Goal: Task Accomplishment & Management: Manage account settings

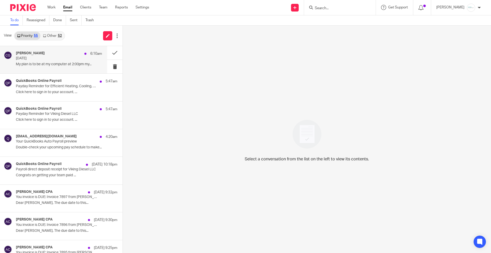
click at [67, 62] on div "[PERSON_NAME] 6:10am [DATE] My plan is to be at my computer at 2:00pm my..." at bounding box center [59, 59] width 86 height 17
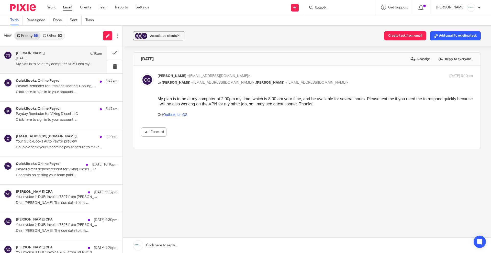
click at [190, 243] on link at bounding box center [307, 245] width 369 height 15
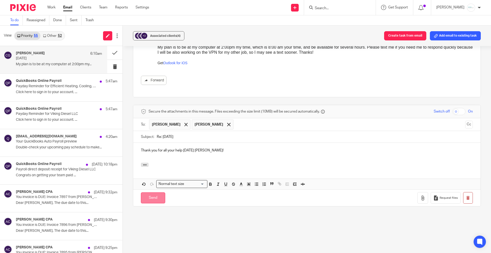
click at [158, 193] on input "Send" at bounding box center [153, 197] width 24 height 11
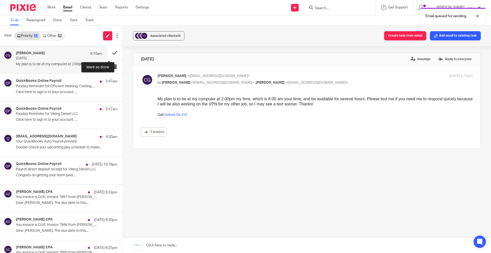
click at [107, 52] on button at bounding box center [114, 53] width 15 height 14
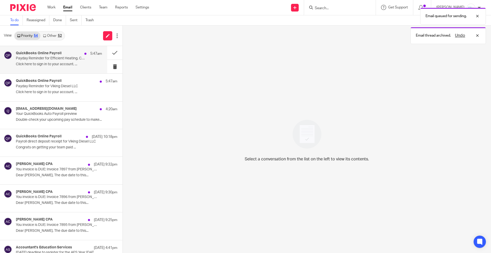
click at [42, 60] on p "Payday Reminder for Efficient Heating, Cooling, and Plumbing LLC" at bounding box center [50, 58] width 69 height 4
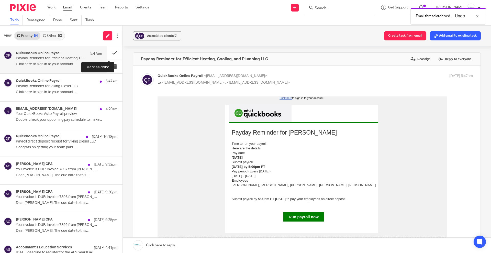
click at [107, 52] on button at bounding box center [114, 53] width 15 height 14
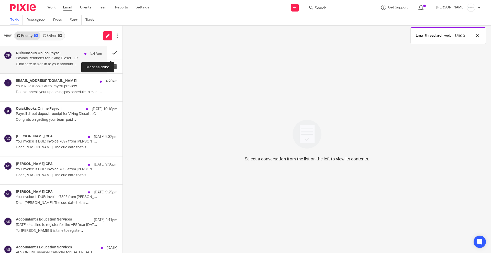
click at [107, 52] on button at bounding box center [114, 53] width 15 height 14
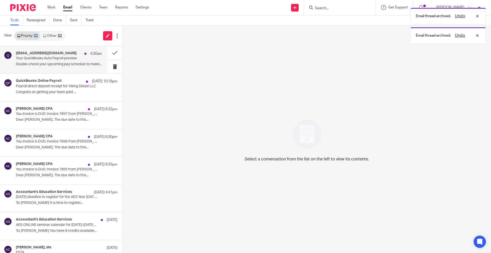
click at [41, 64] on p "Double-check your upcoming pay schedule to make..." at bounding box center [59, 64] width 86 height 4
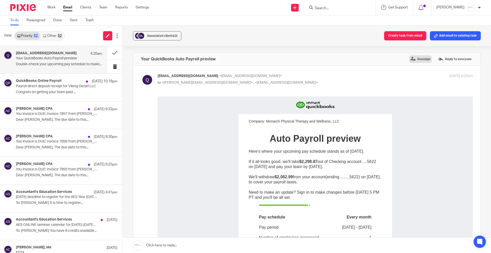
click at [411, 60] on label "Reassign" at bounding box center [420, 59] width 23 height 8
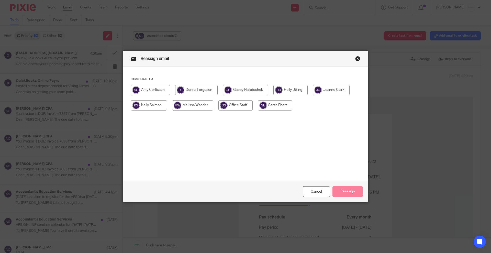
click at [190, 103] on input "radio" at bounding box center [192, 105] width 41 height 10
radio input "true"
click at [350, 190] on button "Reassign" at bounding box center [348, 191] width 30 height 11
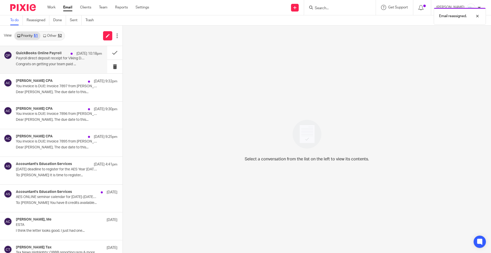
click at [44, 58] on p "Payroll direct deposit receipt for Viking Diesel LLC" at bounding box center [50, 58] width 69 height 4
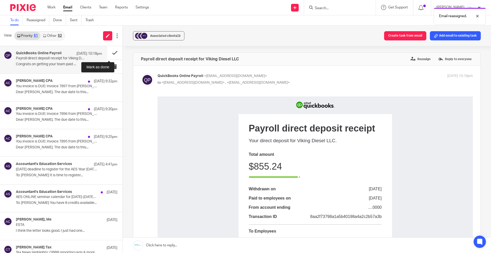
click at [107, 52] on button at bounding box center [114, 53] width 15 height 14
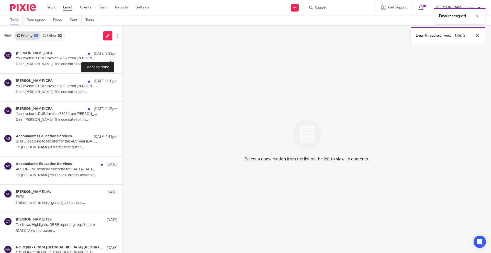
click at [123, 52] on button at bounding box center [125, 53] width 4 height 14
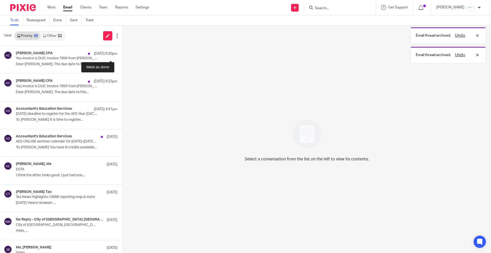
click at [123, 52] on button at bounding box center [125, 53] width 4 height 14
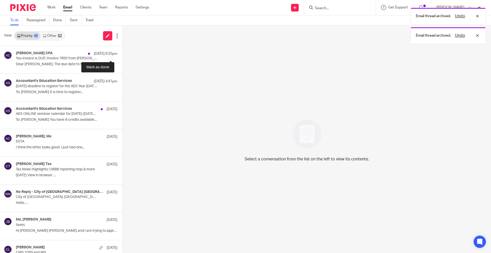
click at [123, 52] on button at bounding box center [125, 53] width 4 height 14
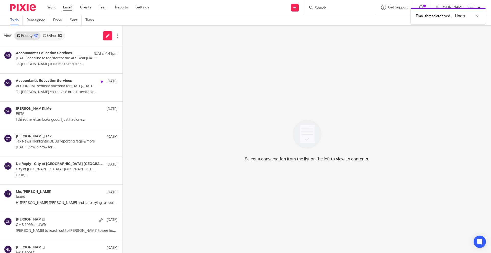
click at [57, 37] on link "Other 52" at bounding box center [52, 36] width 24 height 8
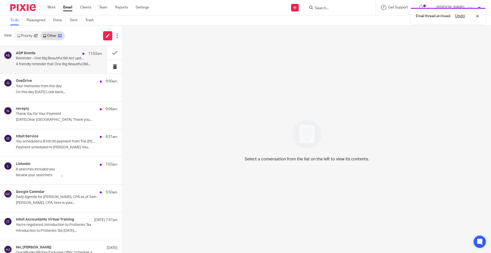
click at [48, 58] on p "Reminder - One Big Beautiful Bill Act update: Unlocking tax credit opportunitie…" at bounding box center [50, 58] width 69 height 4
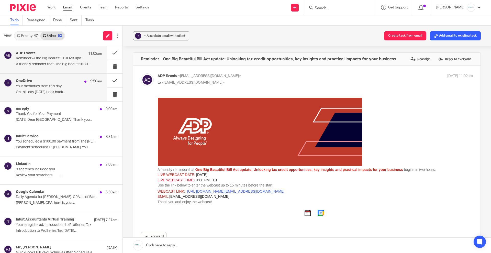
click at [37, 81] on div "OneDrive 9:50am" at bounding box center [59, 81] width 86 height 5
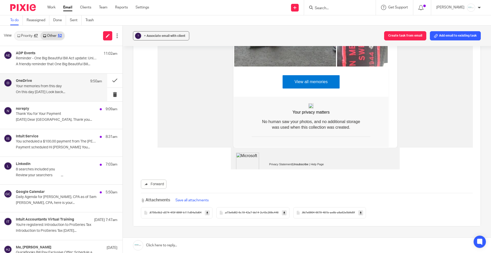
scroll to position [296, 0]
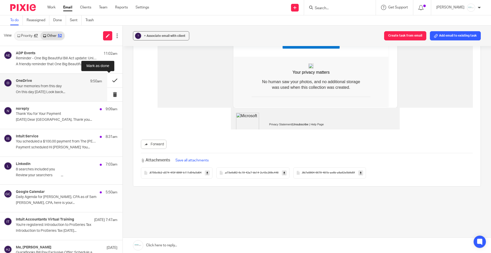
click at [109, 80] on button at bounding box center [114, 81] width 15 height 14
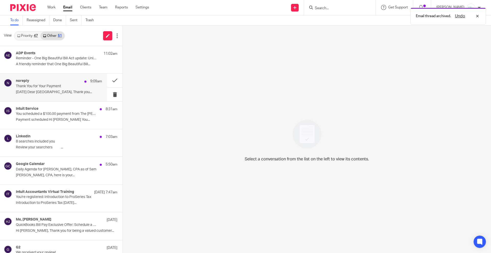
click at [57, 83] on div "noreply 9:09am" at bounding box center [59, 81] width 86 height 5
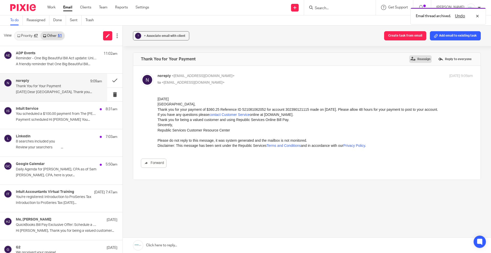
scroll to position [0, 0]
click at [412, 58] on label "Reassign" at bounding box center [420, 59] width 23 height 8
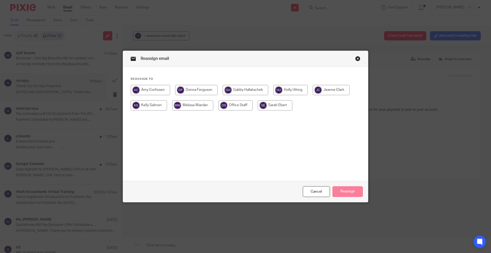
click at [191, 90] on input "radio" at bounding box center [196, 90] width 42 height 10
radio input "true"
click at [347, 187] on button "Reassign" at bounding box center [348, 191] width 30 height 11
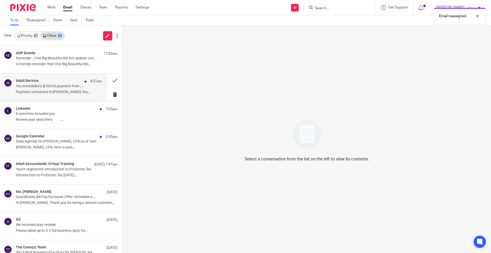
click at [54, 86] on p "You scheduled a $100.00 payment from The Anderson Group to Ashley Lumpkis for T…" at bounding box center [50, 86] width 69 height 4
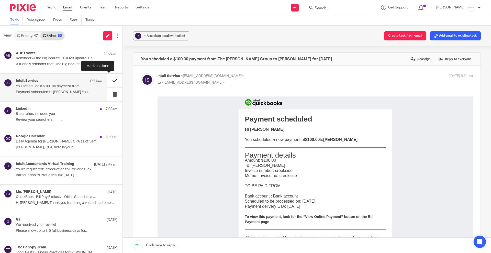
click at [111, 82] on button at bounding box center [114, 81] width 15 height 14
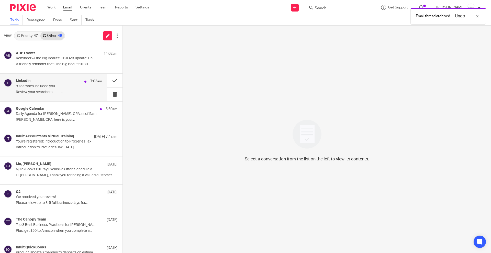
click at [48, 84] on p "8 searches included you" at bounding box center [50, 86] width 69 height 4
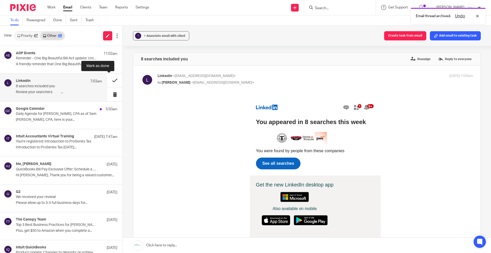
click at [107, 81] on button at bounding box center [114, 81] width 15 height 14
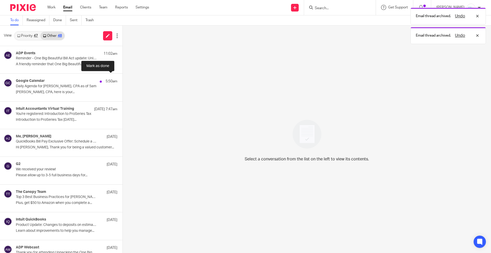
click at [123, 81] on button at bounding box center [125, 81] width 4 height 14
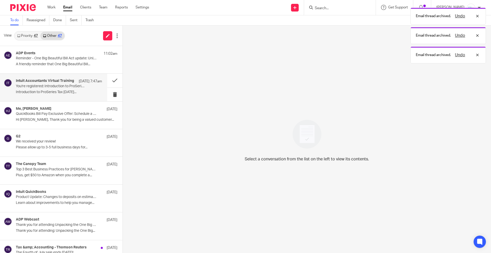
click at [52, 86] on p "You're registered: Introduction to ProSeries Tax" at bounding box center [50, 86] width 69 height 4
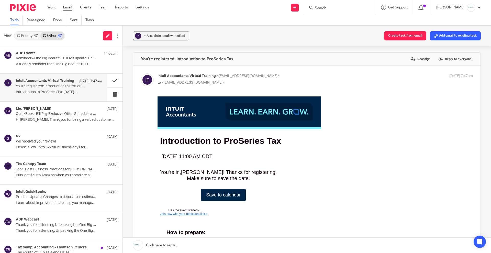
click at [222, 195] on span "Save to calendar" at bounding box center [223, 194] width 35 height 5
click at [108, 82] on button at bounding box center [114, 81] width 15 height 14
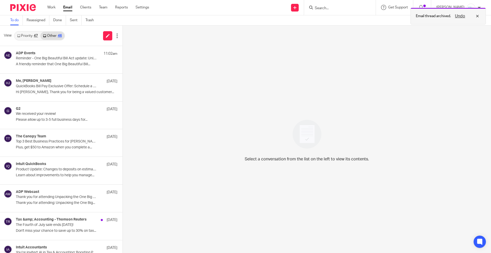
click at [461, 16] on button "Undo" at bounding box center [460, 16] width 13 height 6
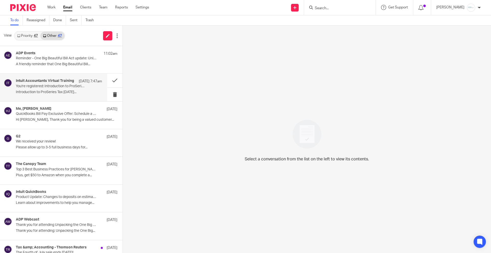
click at [58, 90] on p "Introduction to ProSeries Tax Oct 28, 2025..." at bounding box center [59, 92] width 86 height 4
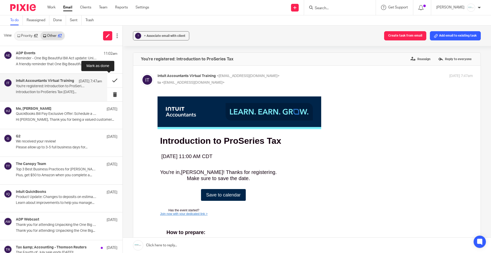
click at [107, 78] on button at bounding box center [114, 81] width 15 height 14
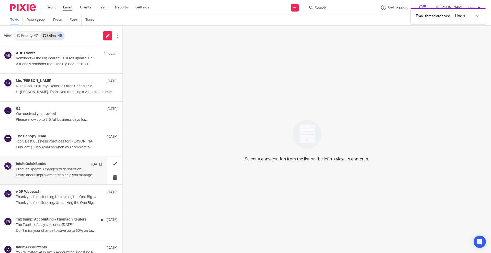
click at [39, 169] on p "Product Update: Changes to deposits on estimates feature" at bounding box center [50, 169] width 69 height 4
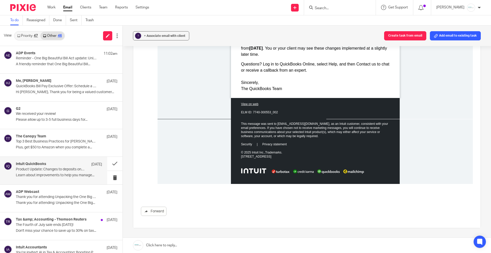
scroll to position [397, 0]
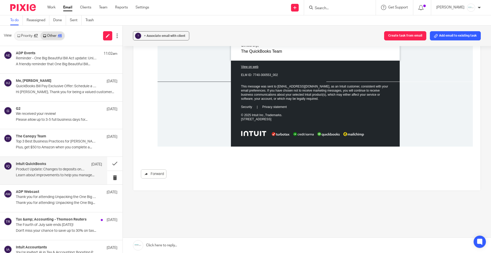
click at [155, 174] on link "Forward" at bounding box center [154, 173] width 26 height 9
click at [164, 33] on button "? + Associate email with client" at bounding box center [161, 35] width 56 height 9
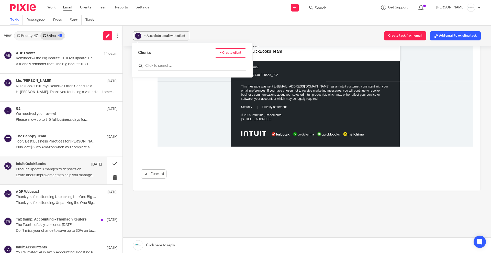
click at [149, 64] on input "text" at bounding box center [192, 65] width 108 height 5
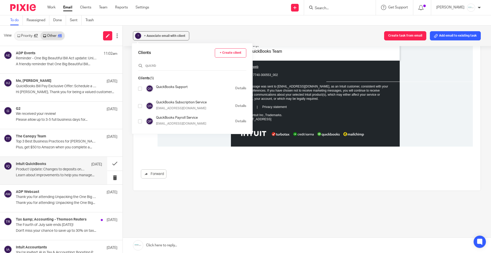
type input "quickb"
click at [139, 89] on input "checkbox" at bounding box center [140, 89] width 4 height 4
checkbox input "true"
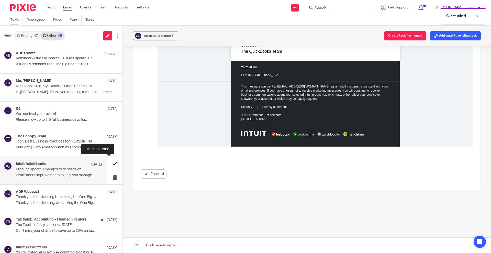
click at [109, 164] on button at bounding box center [114, 164] width 15 height 14
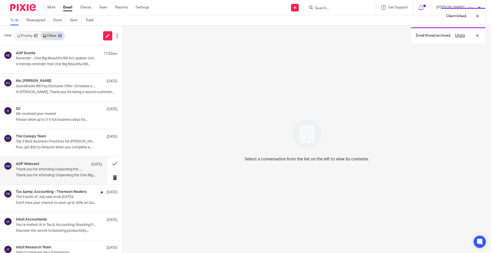
click at [48, 172] on div "ADP Webcast Jul 18 Thank you for attending Unpacking the One Big Beautiful Bill…" at bounding box center [59, 170] width 86 height 17
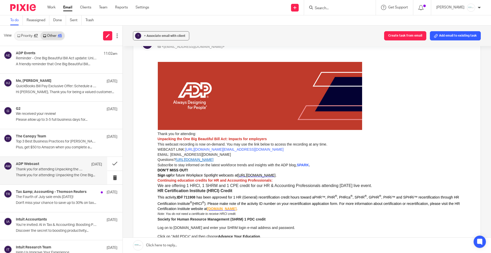
scroll to position [0, 0]
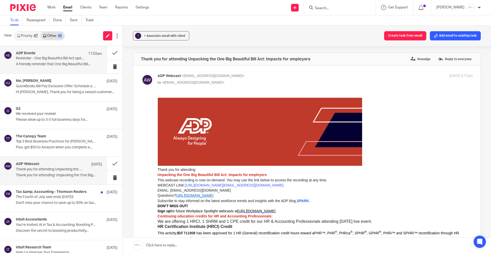
click at [59, 55] on div "ADP Events 11:02am" at bounding box center [59, 53] width 86 height 5
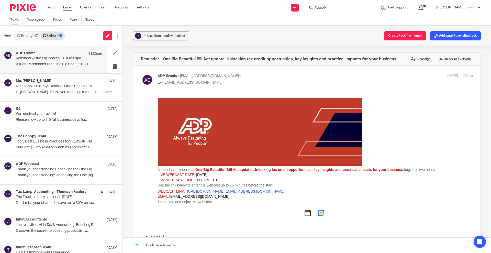
click at [24, 35] on link "Priority 47" at bounding box center [28, 36] width 26 height 8
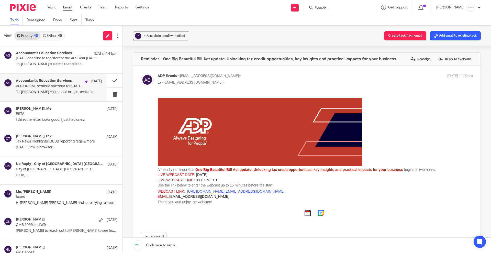
click at [58, 95] on div "Accountant's Education Services Aug 11 AES ONLINE seminar calendar for Aug 12-2…" at bounding box center [59, 87] width 86 height 17
click at [61, 81] on h4 "Accountant's Education Services" at bounding box center [44, 81] width 56 height 4
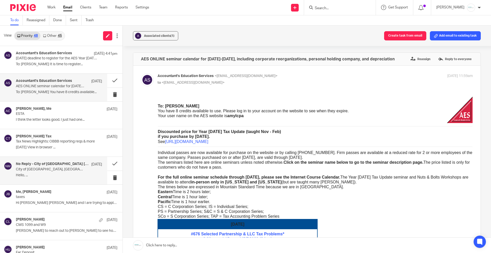
click at [57, 168] on p "City of Grandville, MI :: Your autopayment was not scheduled" at bounding box center [50, 169] width 69 height 4
click at [40, 165] on h4 "No Reply - City of Grandville MI" at bounding box center [52, 164] width 73 height 4
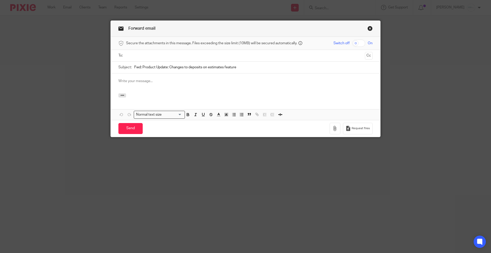
click at [153, 53] on input "text" at bounding box center [245, 56] width 235 height 6
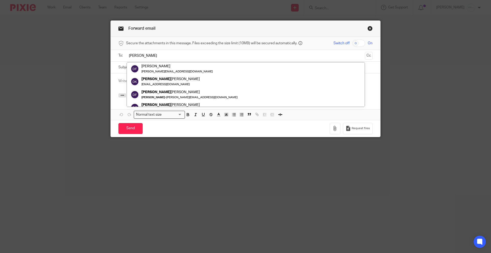
type input "donna"
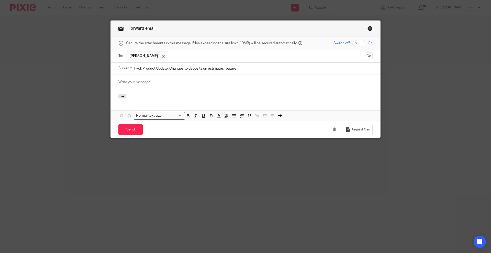
click at [185, 57] on input "text" at bounding box center [267, 56] width 192 height 10
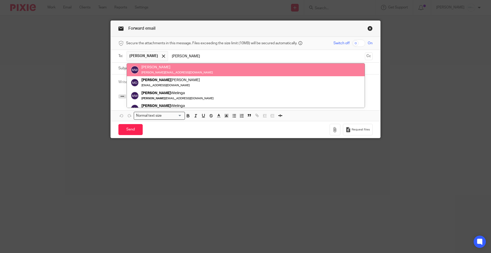
type input "melissa"
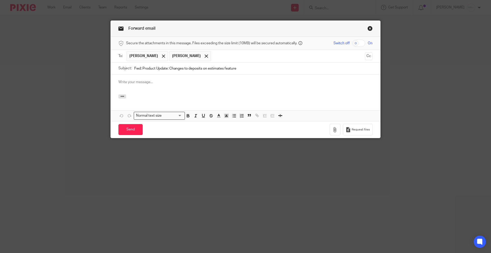
click at [225, 58] on input "text" at bounding box center [288, 56] width 149 height 10
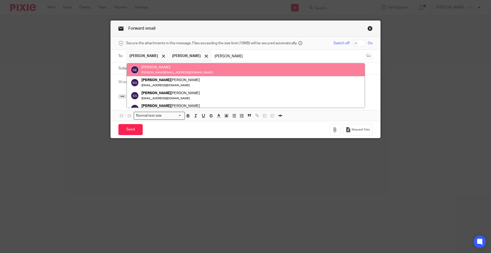
type input "sarah"
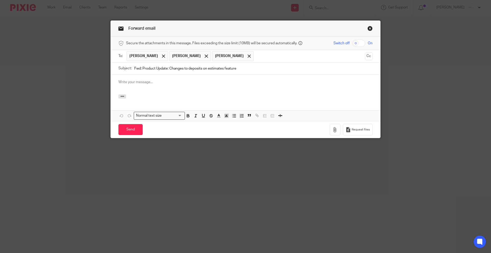
click at [261, 59] on input "text" at bounding box center [309, 56] width 107 height 10
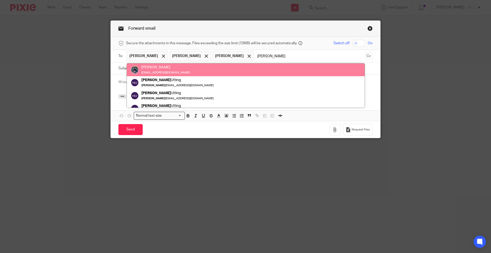
type input "Holly"
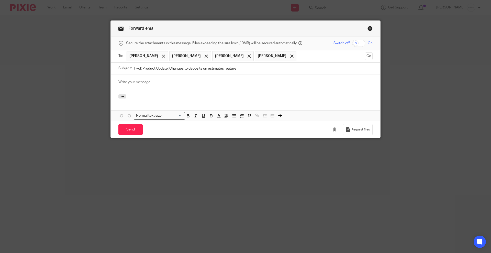
click at [141, 81] on p at bounding box center [245, 82] width 254 height 5
click at [121, 94] on icon "button" at bounding box center [123, 96] width 4 height 4
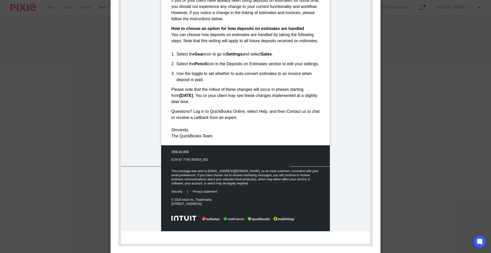
scroll to position [404, 0]
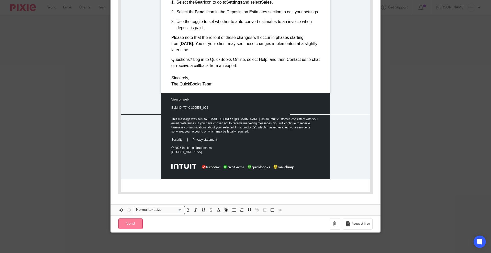
click at [125, 224] on input "Send" at bounding box center [130, 224] width 24 height 11
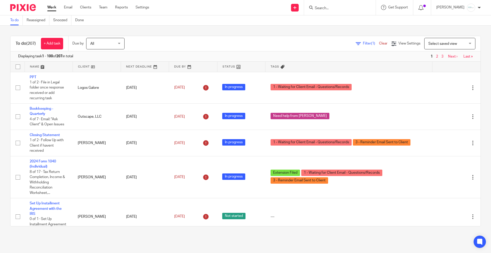
click at [323, 10] on input "Search" at bounding box center [338, 8] width 46 height 5
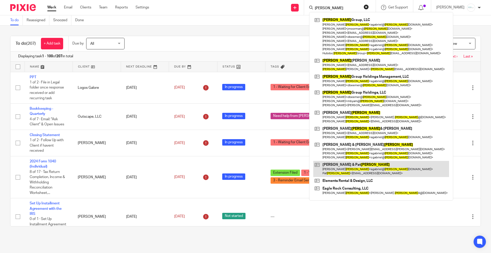
type input "gabriel"
click at [352, 173] on link at bounding box center [381, 169] width 136 height 16
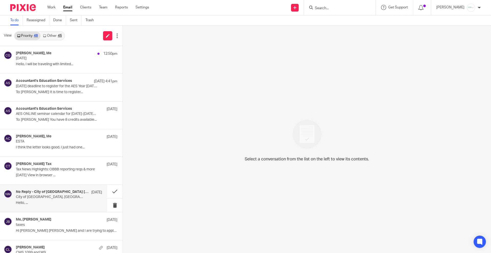
click at [45, 191] on h4 "No Reply - City of [GEOGRAPHIC_DATA] [GEOGRAPHIC_DATA]" at bounding box center [52, 192] width 73 height 4
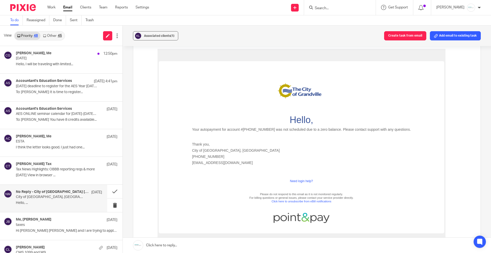
scroll to position [64, 0]
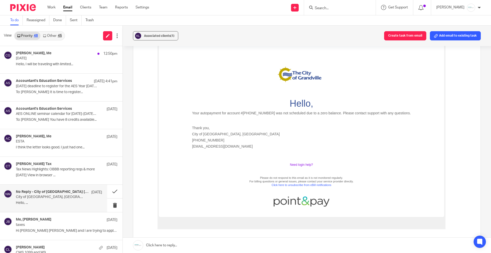
click at [297, 164] on link "Need login help?" at bounding box center [301, 165] width 23 height 4
click at [156, 35] on span "Associated clients (1)" at bounding box center [159, 35] width 30 height 3
click at [107, 192] on button at bounding box center [114, 192] width 15 height 14
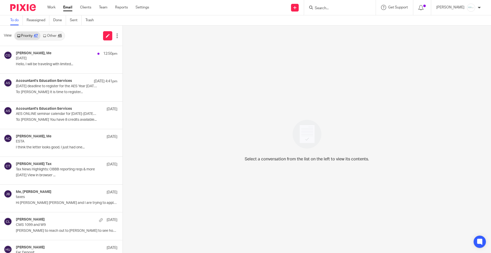
click at [341, 7] on input "Search" at bounding box center [338, 8] width 46 height 5
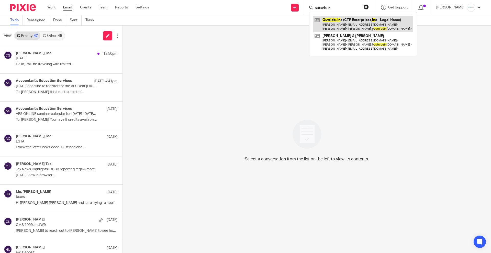
type input "outside in"
click at [347, 21] on link at bounding box center [363, 24] width 100 height 16
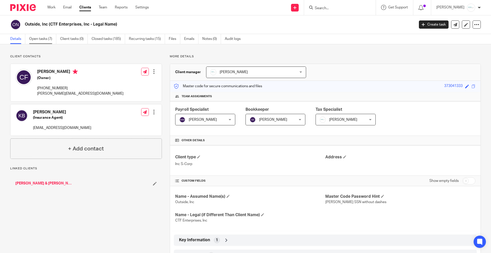
click at [39, 40] on link "Open tasks (7)" at bounding box center [42, 39] width 27 height 10
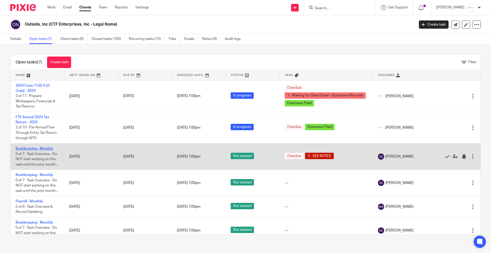
click at [41, 150] on link "Bookkeeping - Monthly" at bounding box center [35, 149] width 38 height 4
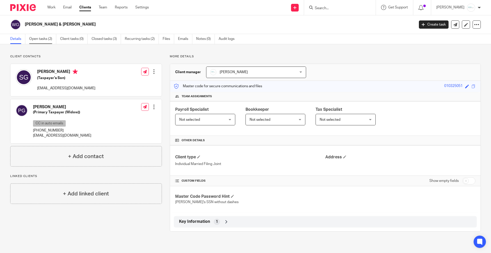
click at [38, 40] on link "Open tasks (2)" at bounding box center [42, 39] width 27 height 10
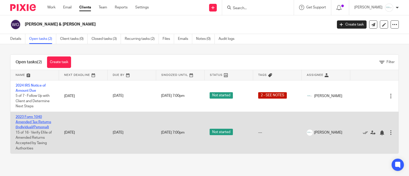
click at [33, 121] on link "2023 Form 1040 Amended Tax Returns (Individual/Personal)" at bounding box center [34, 122] width 36 height 14
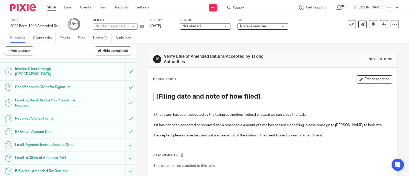
scroll to position [123, 0]
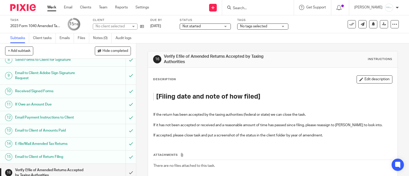
click at [371, 72] on div "Description Edit description [Filing date and note of how filed] If the return …" at bounding box center [273, 132] width 250 height 129
click at [362, 81] on button "Edit description" at bounding box center [375, 79] width 36 height 8
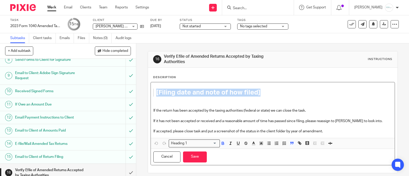
drag, startPoint x: 264, startPoint y: 92, endPoint x: 131, endPoint y: 90, distance: 133.1
click at [131, 90] on div "+ Add subtask Hide completed Cancel + Add 1 Tax Year Amending & Reason 2 Reques…" at bounding box center [204, 110] width 409 height 133
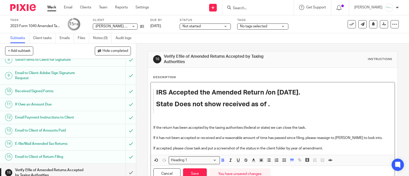
click at [262, 92] on strong "IRS Accepted the Amended Return /on 8/11/25." at bounding box center [228, 92] width 144 height 7
drag, startPoint x: 279, startPoint y: 104, endPoint x: 268, endPoint y: 105, distance: 10.8
click at [279, 104] on h1 "State Does not show received as of ." at bounding box center [269, 105] width 226 height 8
click at [266, 104] on strong "State Does not show received as of ." at bounding box center [213, 104] width 114 height 7
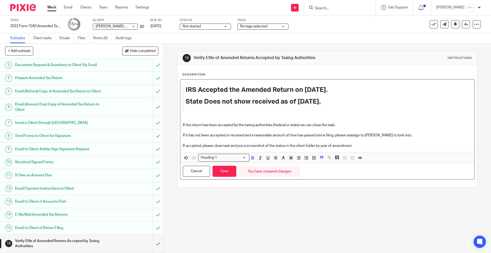
scroll to position [37, 0]
drag, startPoint x: 221, startPoint y: 174, endPoint x: 188, endPoint y: 140, distance: 46.5
click at [221, 174] on button "Save" at bounding box center [225, 171] width 24 height 11
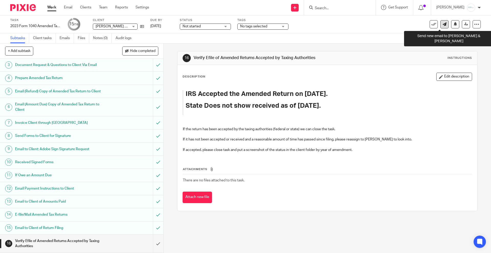
click at [409, 27] on link at bounding box center [445, 24] width 8 height 8
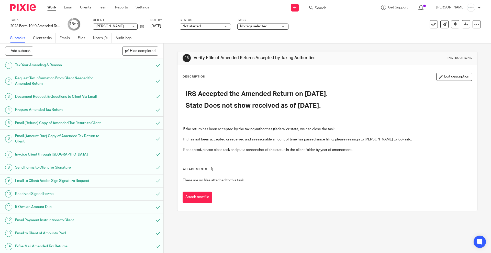
click at [332, 6] on input "Search" at bounding box center [338, 8] width 46 height 5
type input "sample"
click at [340, 20] on link at bounding box center [359, 22] width 92 height 12
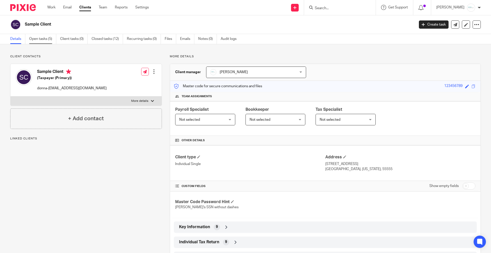
click at [44, 35] on link "Open tasks (5)" at bounding box center [42, 39] width 27 height 10
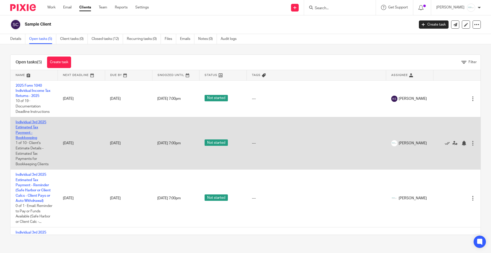
click at [35, 121] on link "Individual 3rd 2025 Estimated Tax Payment - Bookkeeping" at bounding box center [31, 130] width 31 height 19
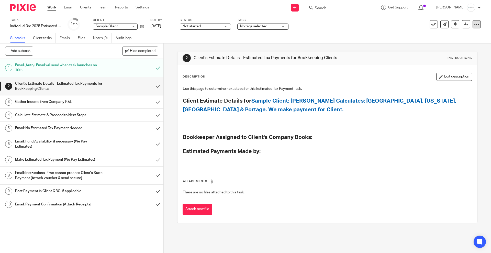
click at [474, 26] on icon at bounding box center [476, 24] width 5 height 5
click at [447, 37] on span "See template in use" at bounding box center [455, 37] width 32 height 4
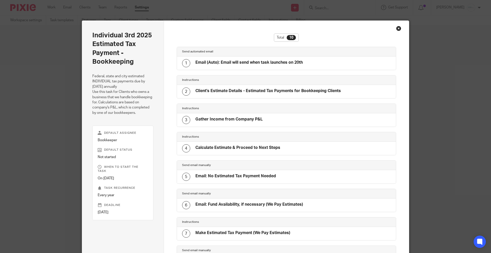
scroll to position [124, 0]
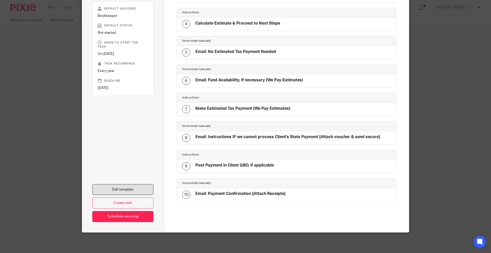
click at [120, 188] on link "Edit template" at bounding box center [122, 189] width 61 height 11
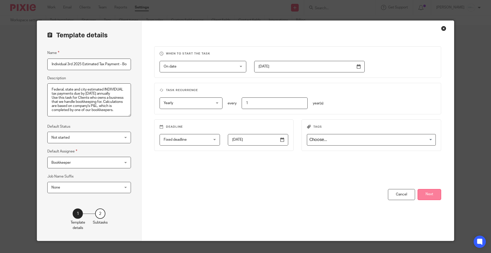
click at [428, 195] on button "Next" at bounding box center [430, 194] width 24 height 11
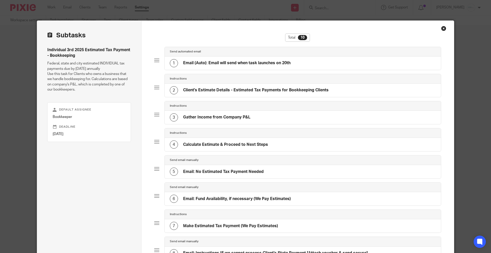
scroll to position [64, 0]
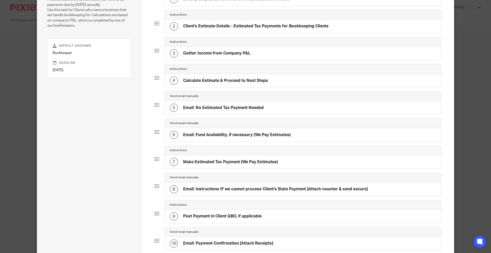
click at [230, 105] on h4 "Email: No Estimated Tax Payment Needed" at bounding box center [223, 107] width 81 height 5
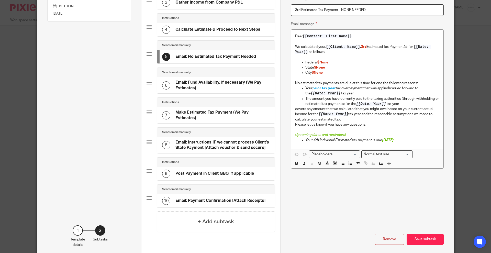
scroll to position [143, 0]
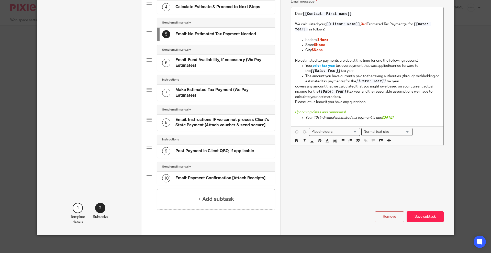
click at [199, 62] on h4 "Email: Fund Availability, if necessary (We Pay Estimates)" at bounding box center [223, 62] width 94 height 11
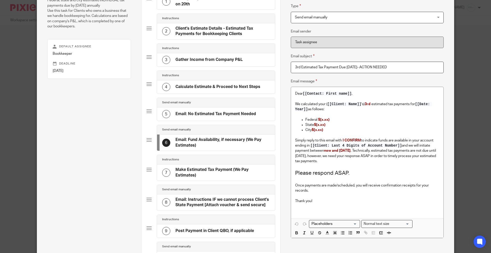
scroll to position [128, 0]
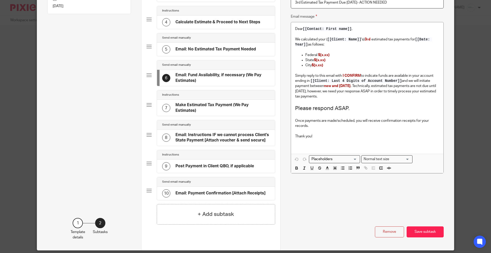
click at [209, 135] on h4 "Email: Instructions IF we cannot process Client's State Payment [Attach voucher…" at bounding box center [223, 137] width 94 height 11
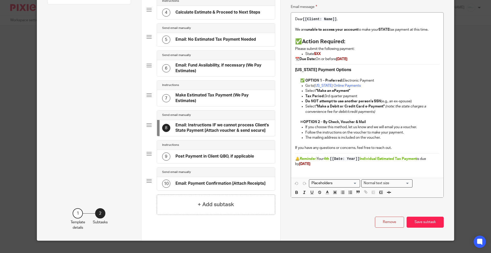
scroll to position [143, 0]
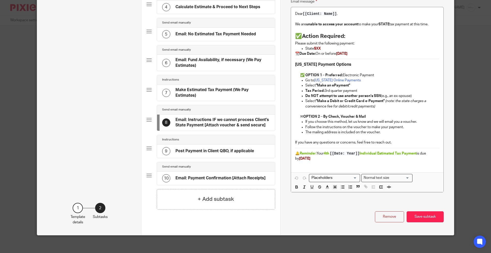
click at [201, 148] on h4 "Post Payment in Client QBO, if applicable" at bounding box center [215, 150] width 79 height 5
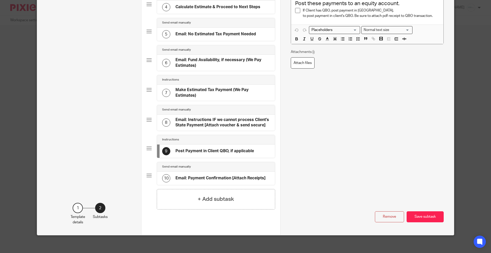
click at [207, 172] on div "10 Email: Payment Confirmation [Attach Receipts]" at bounding box center [216, 178] width 118 height 13
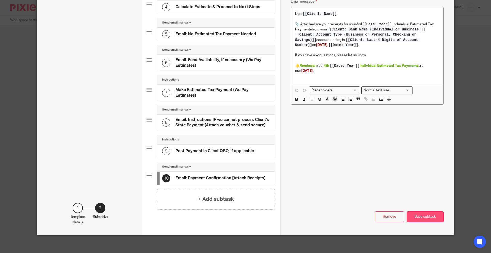
click at [420, 213] on button "Save subtask" at bounding box center [425, 216] width 37 height 11
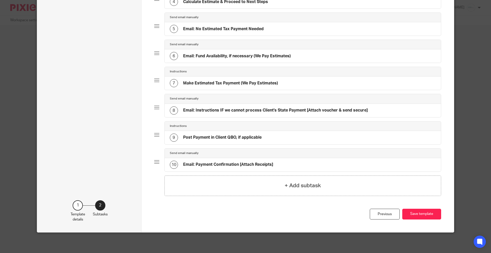
click at [420, 213] on button "Save template" at bounding box center [422, 214] width 39 height 11
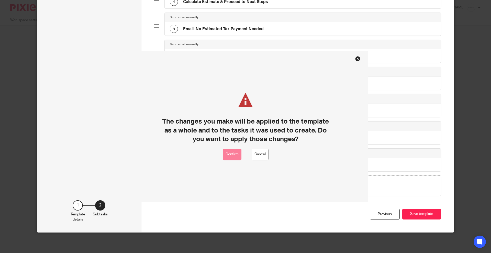
click at [237, 156] on button "Confirm" at bounding box center [232, 155] width 19 height 12
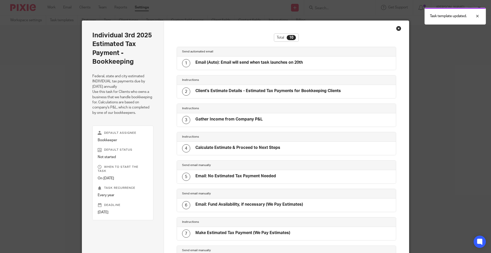
click at [396, 27] on div "Close this dialog window" at bounding box center [398, 28] width 5 height 5
click at [397, 27] on div "Close this dialog window" at bounding box center [398, 28] width 5 height 5
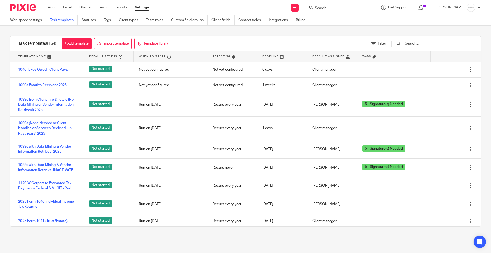
click at [430, 41] on input "text" at bounding box center [435, 44] width 60 height 6
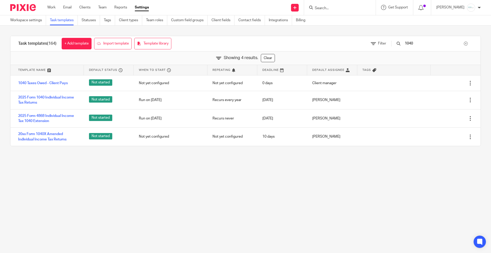
type input "1040"
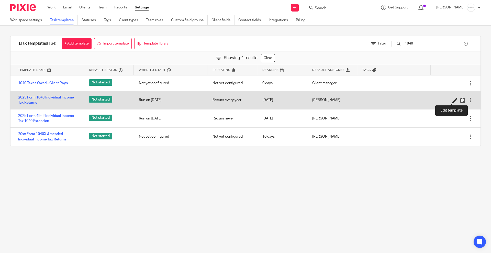
click at [453, 98] on icon at bounding box center [455, 100] width 5 height 5
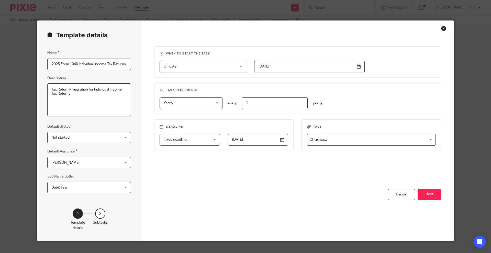
click at [67, 189] on span "Date: Year" at bounding box center [82, 187] width 63 height 11
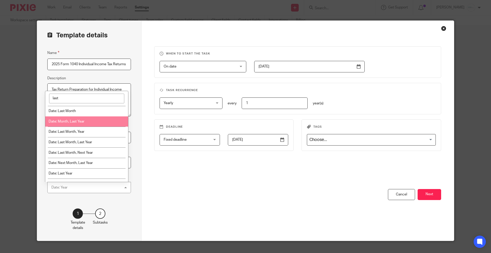
scroll to position [32, 0]
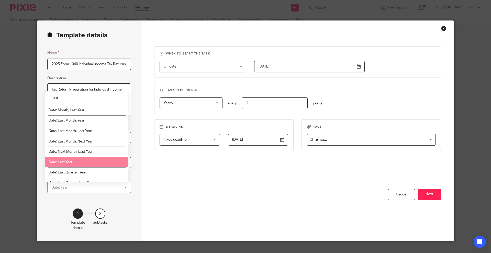
type input "last"
click at [66, 161] on span "Date: Last Year" at bounding box center [61, 162] width 24 height 4
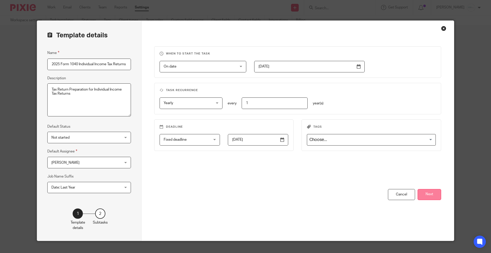
click at [426, 193] on button "Next" at bounding box center [430, 194] width 24 height 11
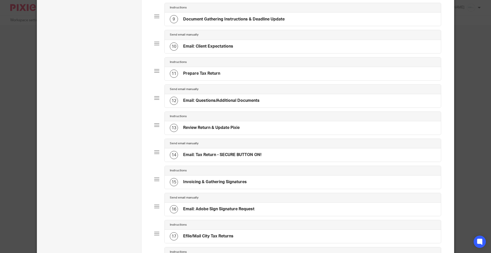
scroll to position [256, 0]
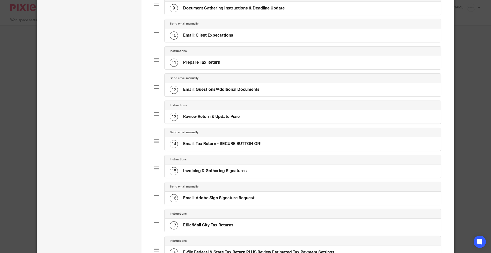
click at [220, 147] on h4 "Email: Tax Return - SECURE BUTTON ON!" at bounding box center [222, 143] width 78 height 5
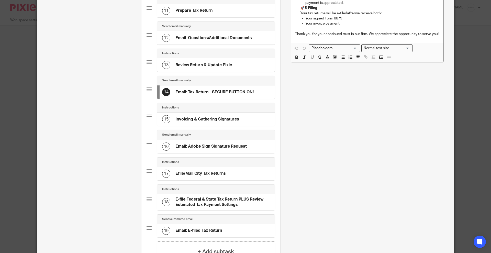
scroll to position [320, 0]
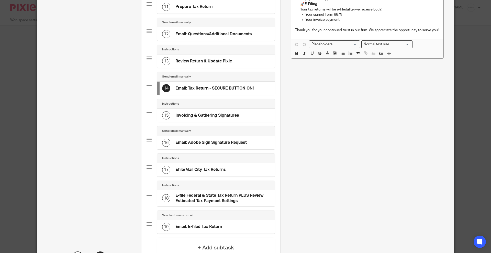
click at [202, 145] on h4 "Email: Adobe Sign Signature Request" at bounding box center [211, 142] width 71 height 5
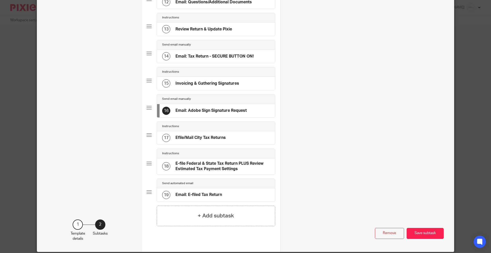
scroll to position [380, 0]
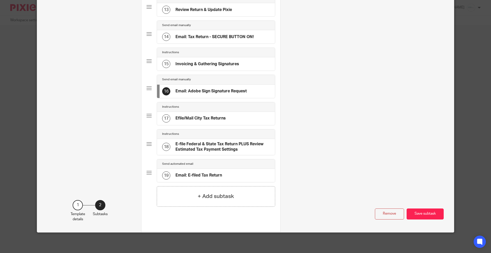
click at [425, 213] on button "Save subtask" at bounding box center [425, 214] width 37 height 11
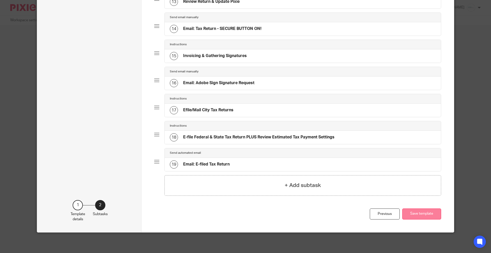
click at [419, 211] on button "Save template" at bounding box center [422, 214] width 39 height 11
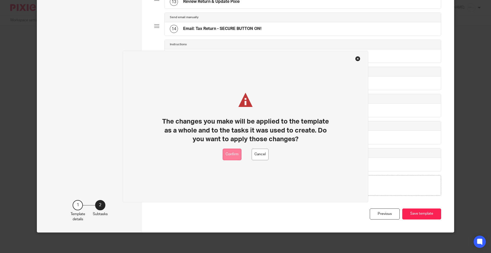
click at [229, 156] on button "Confirm" at bounding box center [232, 155] width 19 height 12
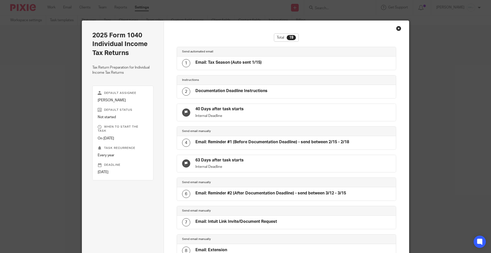
click at [397, 27] on div "Close this dialog window" at bounding box center [398, 28] width 5 height 5
click at [69, 7] on div "2025 Form 1040 Individual Income Tax Returns Tax Return Preparation for Individ…" at bounding box center [245, 126] width 491 height 253
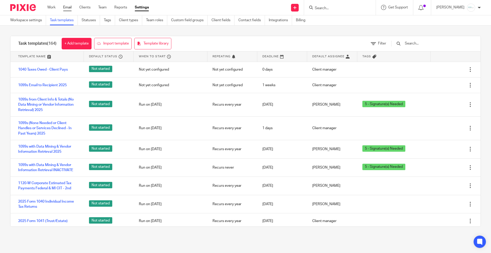
drag, startPoint x: 0, startPoint y: 0, endPoint x: 68, endPoint y: 8, distance: 68.0
click at [68, 8] on link "Email" at bounding box center [67, 7] width 8 height 5
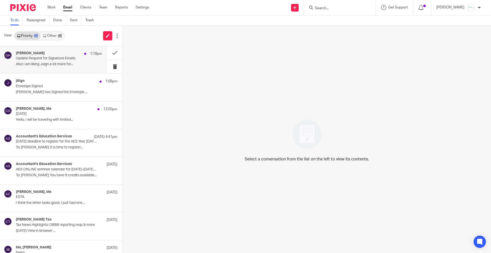
click at [46, 60] on p "Update Request for Signature Emails" at bounding box center [50, 58] width 69 height 4
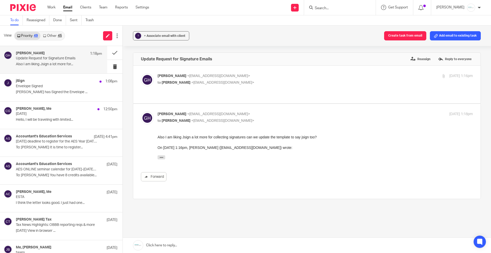
click at [188, 245] on link at bounding box center [307, 245] width 369 height 15
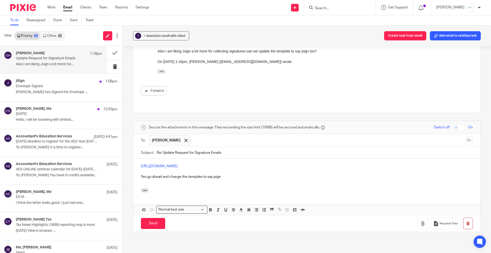
scroll to position [87, 0]
click at [154, 217] on input "Send" at bounding box center [153, 222] width 24 height 11
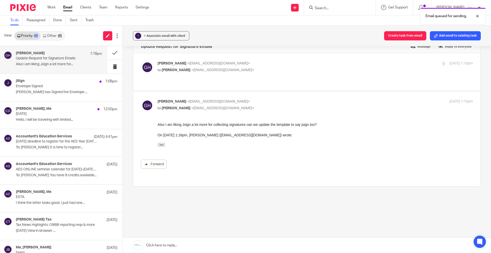
scroll to position [0, 0]
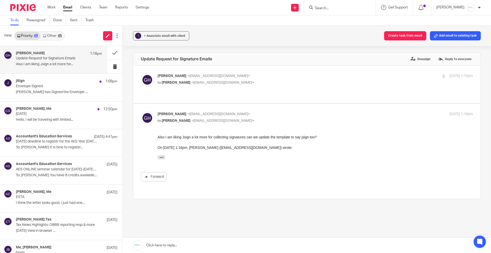
click at [210, 81] on span "<amylcpa@gmail.com>" at bounding box center [222, 83] width 63 height 4
checkbox input "true"
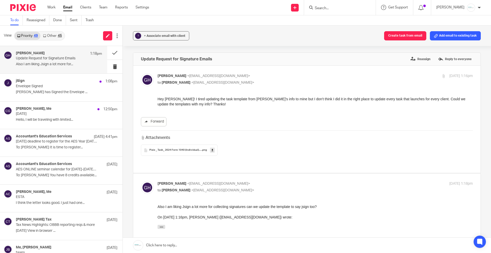
click at [185, 150] on span "Pixie _ Task_ 2024 Form 1040 (Individual) _ Subtasks-8_14_2025-1755191575816" at bounding box center [175, 150] width 52 height 3
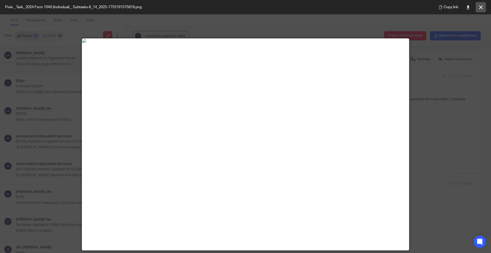
click at [479, 9] on button at bounding box center [481, 7] width 10 height 10
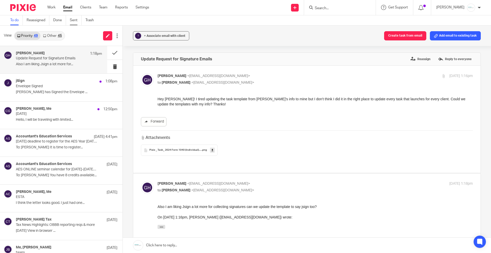
click at [76, 19] on link "Sent" at bounding box center [76, 20] width 12 height 10
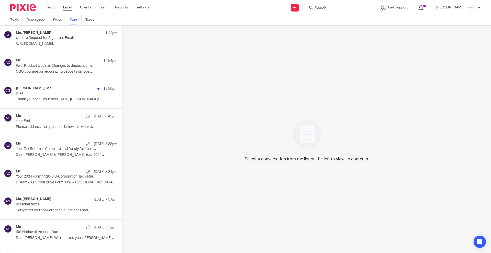
click at [67, 46] on p "https://www.loom.com/share/f0a1ed1da8f648199161..." at bounding box center [67, 44] width 102 height 4
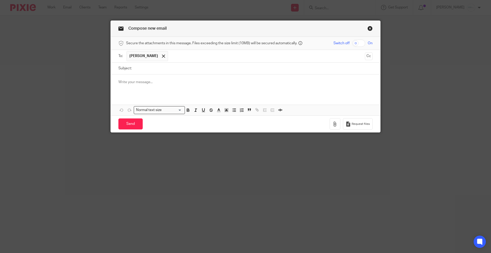
click at [173, 57] on input "text" at bounding box center [267, 56] width 192 height 10
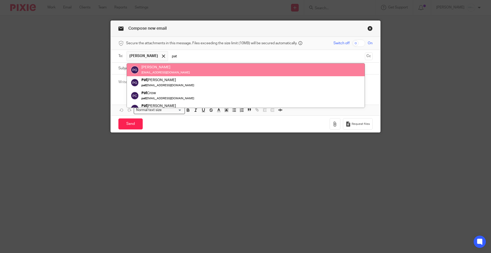
type input "pat"
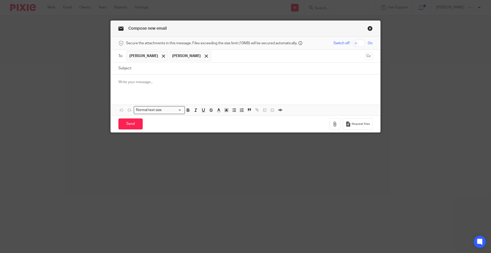
click at [155, 72] on input "Subject:" at bounding box center [253, 69] width 239 height 12
type input "2023 Amended Tax Return"
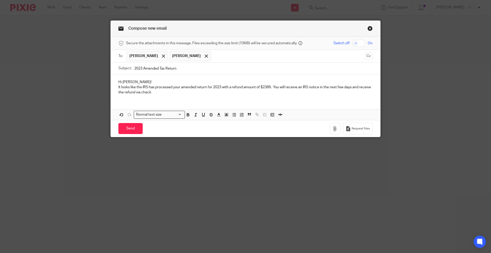
click at [134, 94] on p "It looks like the IRS has processed your amended return for 2023 with a refund …" at bounding box center [245, 90] width 254 height 10
click at [188, 95] on div "Hi [PERSON_NAME]! It looks like the IRS has processed your amended return for 2…" at bounding box center [246, 86] width 270 height 25
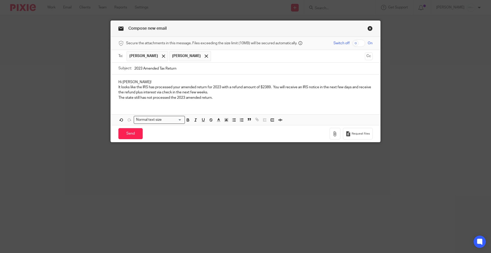
drag, startPoint x: 143, startPoint y: 134, endPoint x: 116, endPoint y: 134, distance: 26.9
click at [116, 134] on div "Send You have unsaved changes Request files" at bounding box center [246, 133] width 270 height 17
click at [125, 133] on input "Send" at bounding box center [130, 133] width 24 height 11
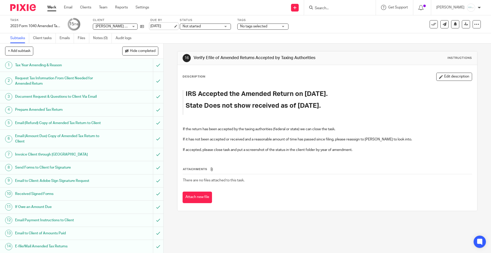
drag, startPoint x: 170, startPoint y: 26, endPoint x: 176, endPoint y: 26, distance: 5.9
click at [170, 26] on link "[DATE]" at bounding box center [161, 26] width 23 height 5
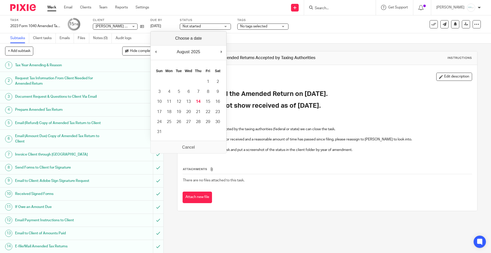
click at [342, 56] on div "16 Verify Efile of Amended Returns Accepted by Taxing Authorities Instructions" at bounding box center [327, 58] width 289 height 8
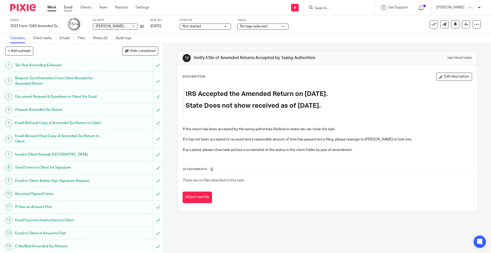
click at [66, 6] on link "Email" at bounding box center [68, 7] width 8 height 5
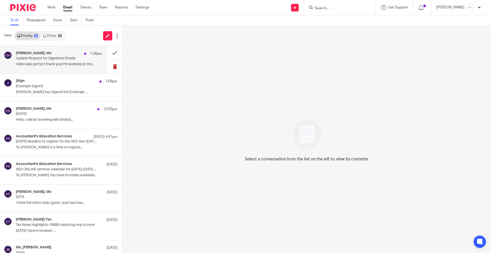
drag, startPoint x: 44, startPoint y: 60, endPoint x: 112, endPoint y: 68, distance: 69.1
click at [44, 60] on p "Update Request for Signature Emails" at bounding box center [50, 58] width 69 height 4
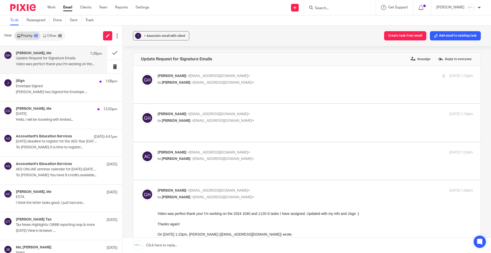
click at [208, 245] on link at bounding box center [307, 245] width 369 height 15
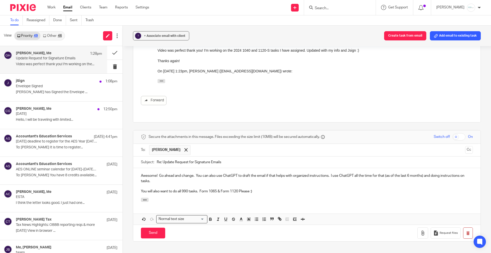
drag, startPoint x: 237, startPoint y: 166, endPoint x: 286, endPoint y: 166, distance: 48.6
click at [286, 189] on p "You will also want to do all 990 tasks. Form 1065 & Form 1120 Please :)" at bounding box center [307, 191] width 332 height 5
drag, startPoint x: 178, startPoint y: 166, endPoint x: 331, endPoint y: 172, distance: 153.6
click at [337, 172] on div "Awesome! Go ahead and change. You can also use ChatGPT to draft the email if th…" at bounding box center [307, 183] width 348 height 30
click at [312, 189] on p "You will also want to do Templates related to: Form 1041, Form 1065, Form 1120 …" at bounding box center [307, 191] width 332 height 5
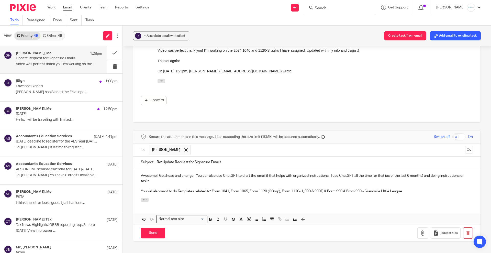
drag, startPoint x: 324, startPoint y: 166, endPoint x: 334, endPoint y: 165, distance: 10.5
click at [324, 189] on p "You will also want to do Templates related to: Form 1041, Form 1065, Form 1120 …" at bounding box center [307, 191] width 332 height 5
drag, startPoint x: 16, startPoint y: 11, endPoint x: 447, endPoint y: 164, distance: 457.6
click at [447, 164] on form "Secure the attachments in this message. Files exceeding the size limit (10MB) w…" at bounding box center [307, 186] width 348 height 111
click at [443, 189] on p "You will also want to do Templates related to: Form 1041, Form 1065, Form 1120 …" at bounding box center [307, 191] width 332 height 5
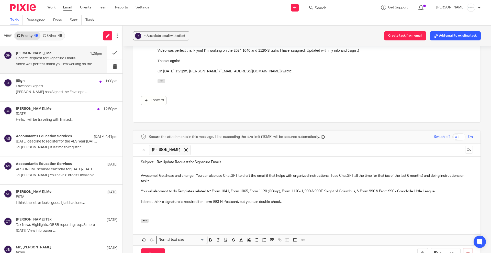
click at [450, 189] on p "You will also want to do Templates related to: Form 1041, Form 1065, Form 1120 …" at bounding box center [307, 191] width 332 height 5
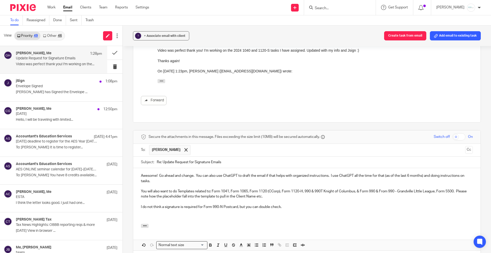
click at [281, 189] on p "You will also want to do Templates related to: Form 1041, Form 1065, Form 1120 …" at bounding box center [307, 194] width 332 height 10
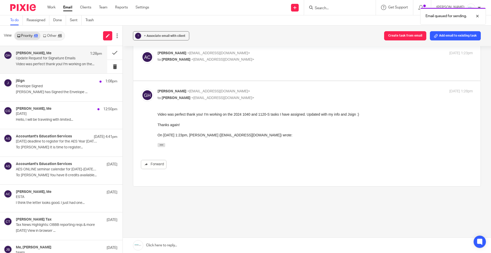
scroll to position [74, 0]
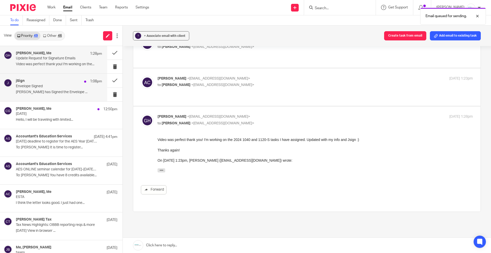
click at [63, 86] on p "Envelope Signed" at bounding box center [50, 86] width 69 height 4
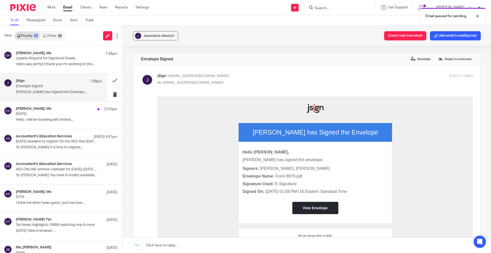
scroll to position [0, 0]
click at [412, 56] on label "Reassign" at bounding box center [420, 59] width 23 height 8
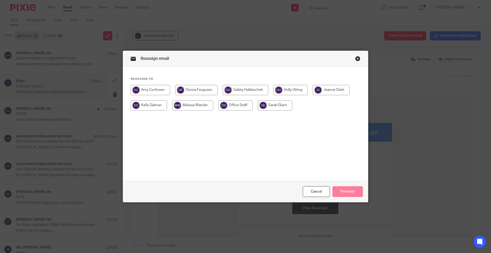
click at [248, 89] on input "radio" at bounding box center [246, 90] width 46 height 10
radio input "true"
click at [344, 191] on button "Reassign" at bounding box center [348, 191] width 30 height 11
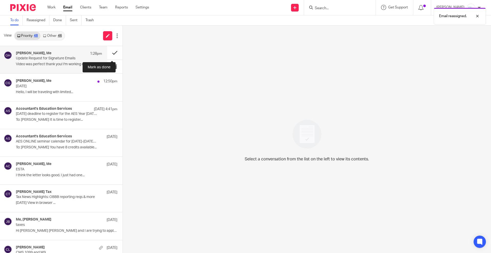
click at [109, 53] on button at bounding box center [114, 53] width 15 height 14
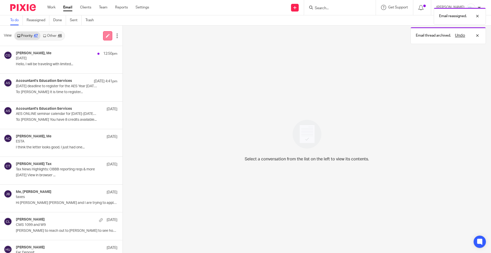
click at [106, 35] on icon at bounding box center [108, 36] width 4 height 4
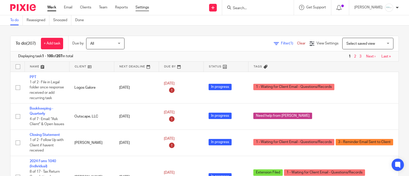
click at [139, 7] on link "Settings" at bounding box center [143, 7] width 14 height 5
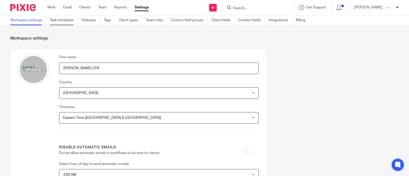
click at [63, 18] on link "Task templates" at bounding box center [64, 20] width 28 height 10
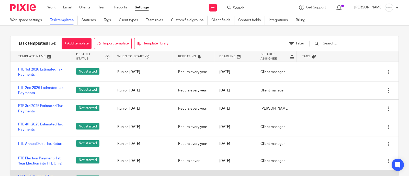
scroll to position [1611, 0]
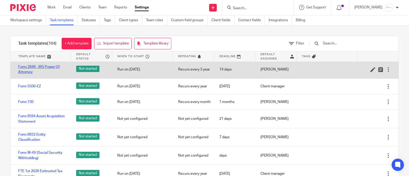
click at [31, 75] on link "Form 2848 - IRS Power Of Attorney" at bounding box center [42, 69] width 48 height 10
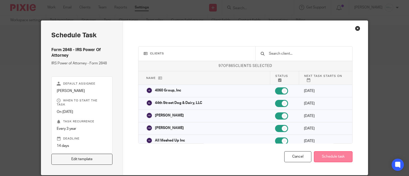
click at [331, 152] on button "Schedule task" at bounding box center [333, 156] width 39 height 11
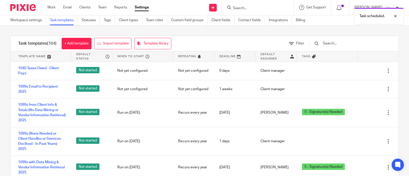
click at [344, 45] on input "text" at bounding box center [353, 44] width 60 height 6
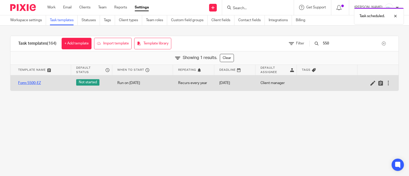
type input "550"
click at [29, 85] on link "Form 5500-EZ" at bounding box center [29, 83] width 23 height 5
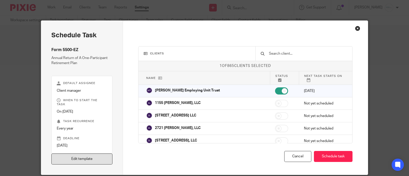
click at [85, 154] on link "Edit template" at bounding box center [81, 159] width 61 height 11
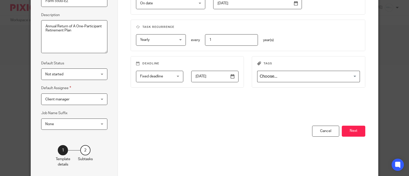
scroll to position [64, 0]
click at [342, 127] on button "Next" at bounding box center [354, 130] width 24 height 11
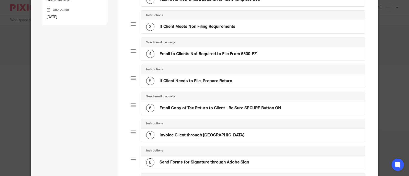
scroll to position [128, 0]
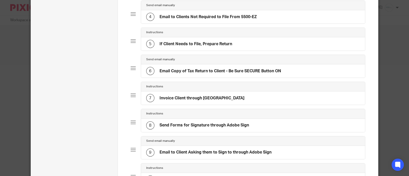
click at [200, 150] on h4 "Email to Client Asking them to Sign to through Adobe Sign" at bounding box center [216, 152] width 112 height 5
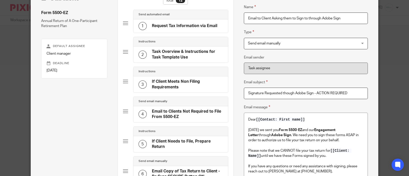
scroll to position [0, 0]
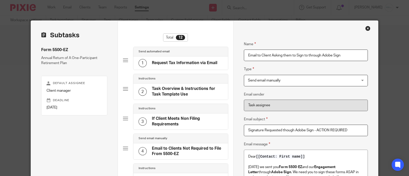
click at [366, 27] on div "Close this dialog window" at bounding box center [368, 28] width 5 height 5
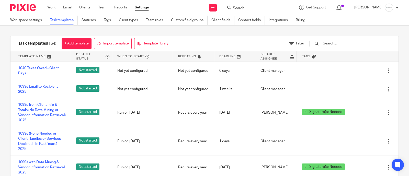
click at [341, 45] on input "text" at bounding box center [353, 44] width 60 height 6
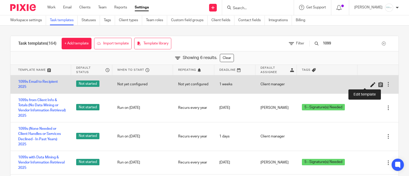
type input "1099"
click at [371, 82] on link at bounding box center [375, 84] width 8 height 5
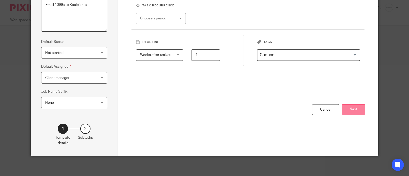
click at [351, 111] on button "Next" at bounding box center [354, 109] width 24 height 11
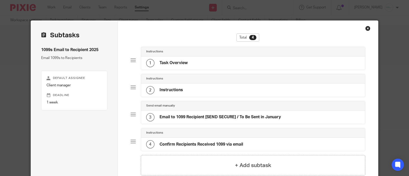
click at [366, 27] on div "Close this dialog window" at bounding box center [368, 28] width 5 height 5
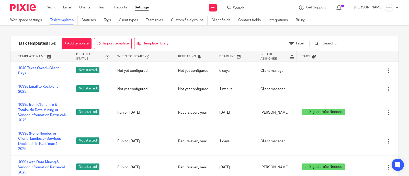
click at [347, 42] on input "text" at bounding box center [353, 44] width 60 height 6
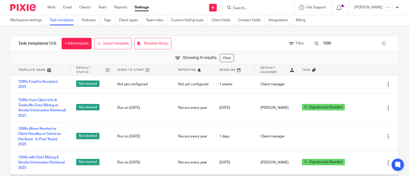
type input "1099"
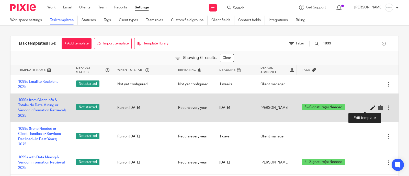
click at [371, 107] on icon at bounding box center [373, 107] width 5 height 5
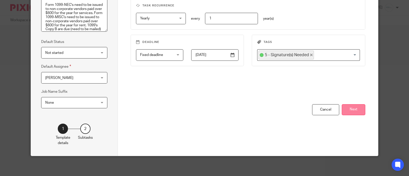
click at [348, 112] on button "Next" at bounding box center [354, 109] width 24 height 11
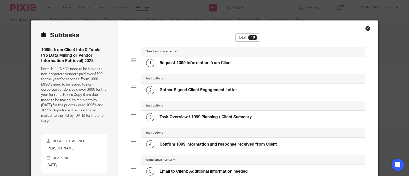
click at [216, 90] on h4 "Gather Signed Client Engagement Letter" at bounding box center [199, 90] width 78 height 5
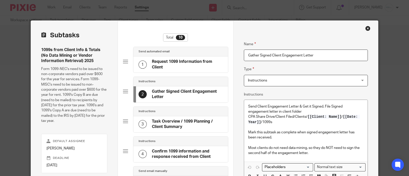
click at [202, 67] on h4 "Request 1099 Information from Client" at bounding box center [187, 64] width 71 height 11
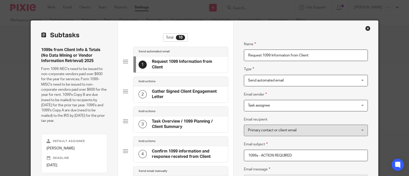
click at [188, 94] on h4 "Gather Signed Client Engagement Letter" at bounding box center [187, 94] width 71 height 11
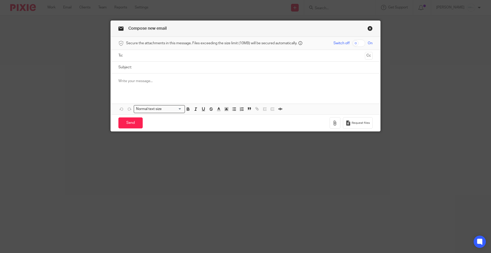
click at [149, 57] on input "text" at bounding box center [245, 56] width 235 height 6
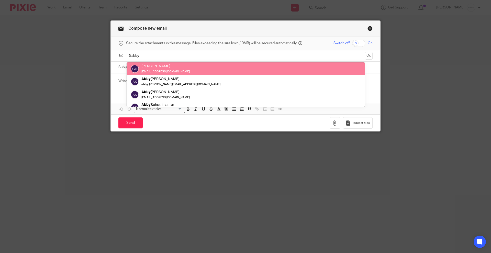
type input "Gabby"
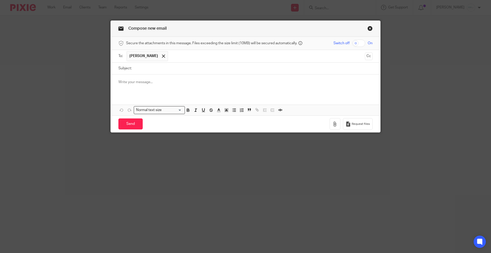
click at [162, 71] on input "Subject:" at bounding box center [253, 69] width 239 height 12
type input "jSign"
click at [126, 117] on div "Send You have unsaved changes Request files" at bounding box center [246, 123] width 270 height 17
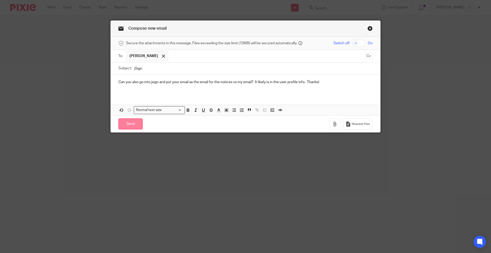
click at [123, 126] on input "Send" at bounding box center [130, 123] width 24 height 11
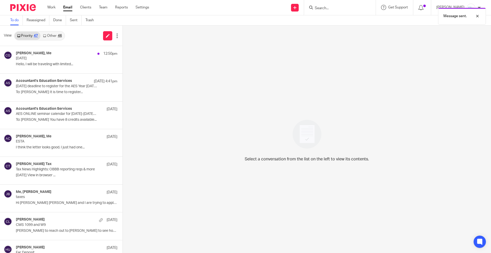
drag, startPoint x: 57, startPoint y: 37, endPoint x: 47, endPoint y: 37, distance: 9.5
click at [57, 37] on link "Other 46" at bounding box center [52, 36] width 24 height 8
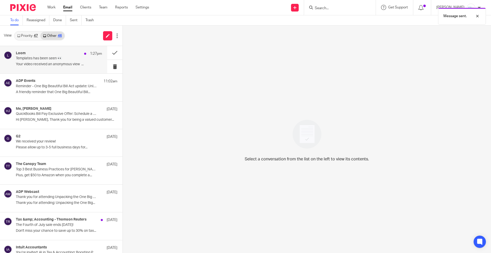
click at [35, 59] on p "Templates has been seen 👀" at bounding box center [50, 58] width 69 height 4
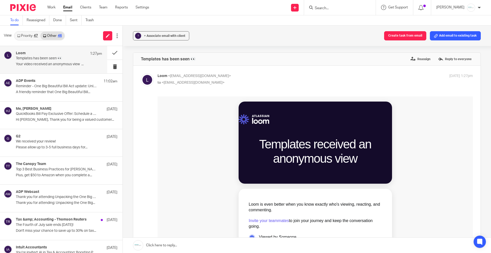
scroll to position [32, 0]
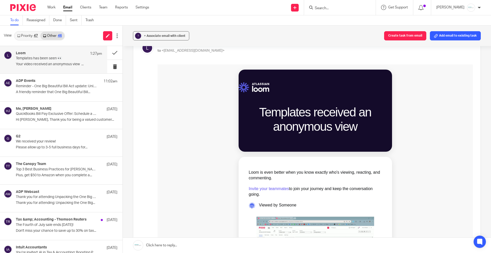
click at [270, 189] on link "Invite your teammates" at bounding box center [269, 189] width 40 height 4
drag, startPoint x: 46, startPoint y: 60, endPoint x: 68, endPoint y: 60, distance: 22.3
click at [45, 60] on p "Templates has been seen 👀" at bounding box center [50, 58] width 69 height 4
click at [107, 56] on button at bounding box center [114, 53] width 15 height 14
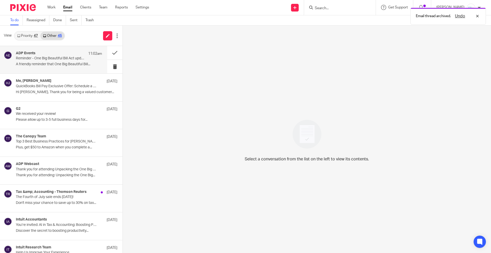
click at [44, 67] on div "ADP Events 11:02am Reminder - One Big Beautiful Bill Act update: Unlocking tax …" at bounding box center [59, 59] width 86 height 17
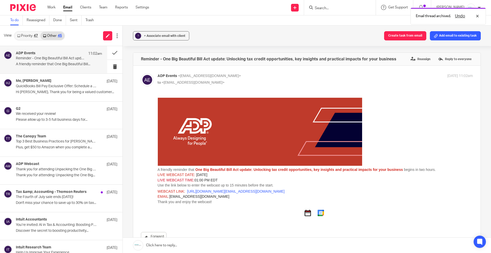
scroll to position [0, 0]
click at [23, 34] on link "Priority 47" at bounding box center [28, 36] width 26 height 8
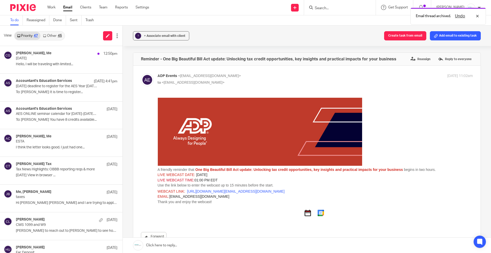
click at [56, 37] on link "Other 45" at bounding box center [52, 36] width 24 height 8
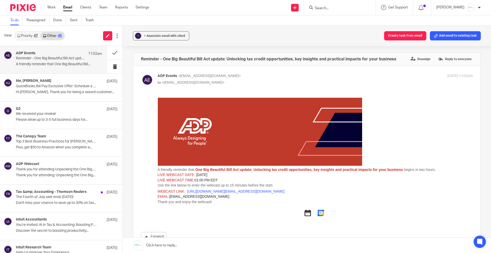
click at [17, 33] on link "Priority 47" at bounding box center [28, 36] width 26 height 8
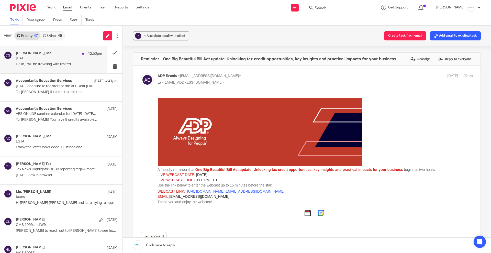
click at [65, 62] on p "﻿Hello, I will be traveling with limited..." at bounding box center [59, 64] width 86 height 4
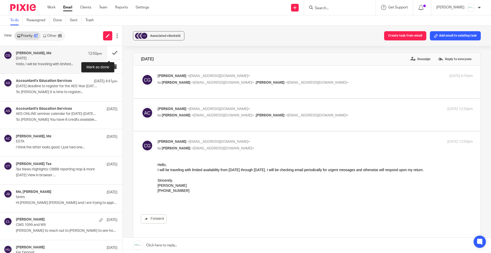
click at [107, 53] on button at bounding box center [114, 53] width 15 height 14
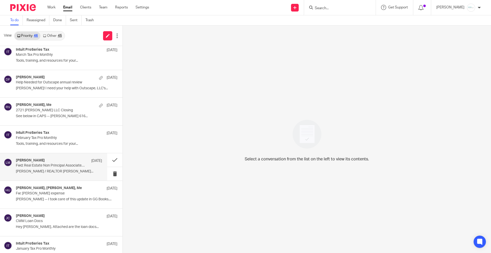
scroll to position [1041, 0]
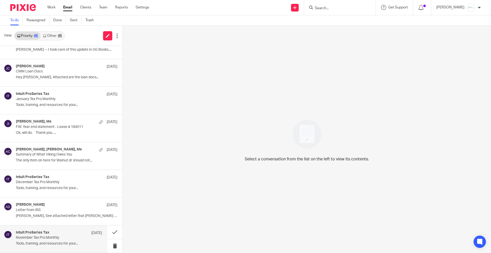
click at [57, 237] on p "November Tax Pro Monthly" at bounding box center [50, 238] width 69 height 4
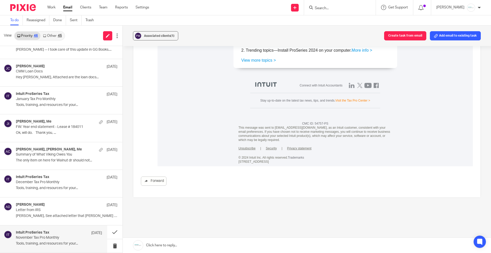
scroll to position [474, 0]
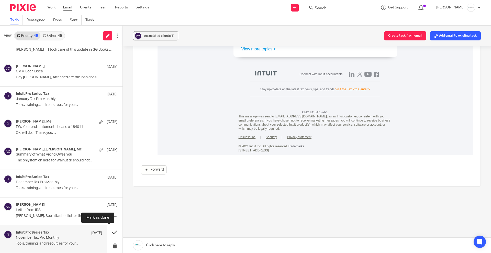
click at [111, 231] on button at bounding box center [114, 232] width 15 height 14
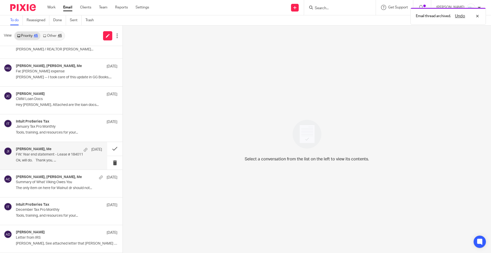
scroll to position [981, 0]
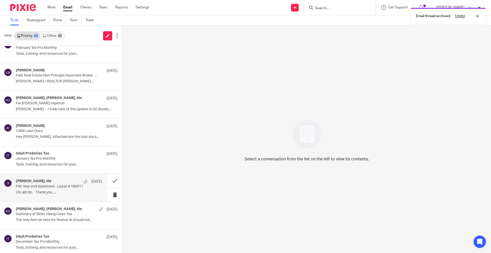
click at [40, 156] on h4 "Intuit ProSeries Tax" at bounding box center [33, 153] width 34 height 4
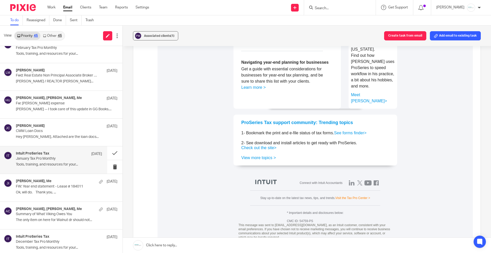
scroll to position [416, 0]
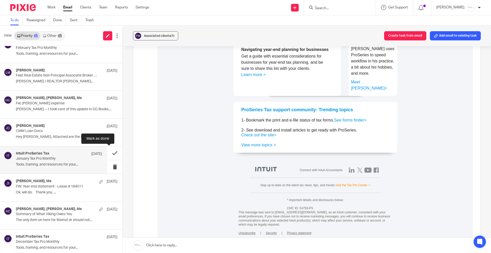
click at [110, 151] on button at bounding box center [114, 153] width 15 height 14
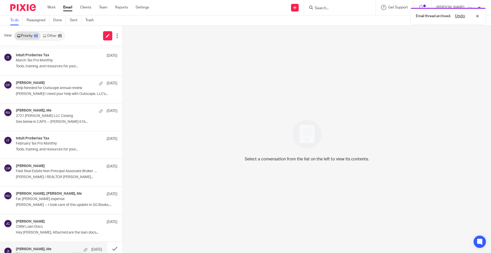
scroll to position [885, 0]
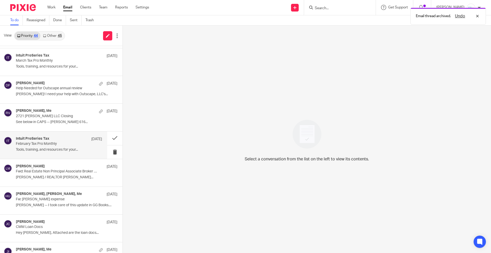
click at [51, 141] on div "Intuit ProSeries Tax Feb 5" at bounding box center [59, 139] width 86 height 5
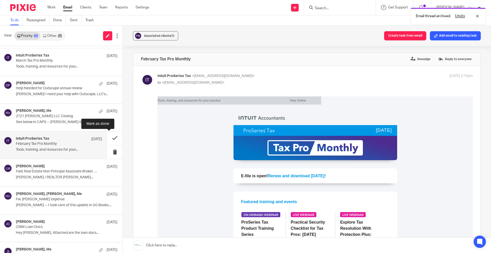
scroll to position [0, 0]
click at [107, 139] on button at bounding box center [114, 139] width 15 height 14
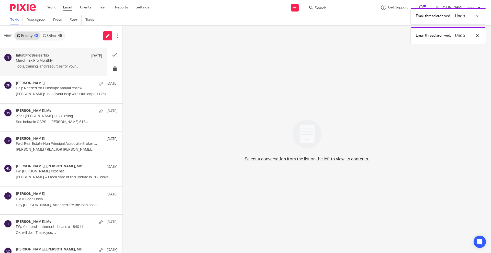
click at [59, 63] on div "Intuit ProSeries Tax Mar 5 March Tax Pro Monthly Tools, training, and resources…" at bounding box center [59, 61] width 86 height 17
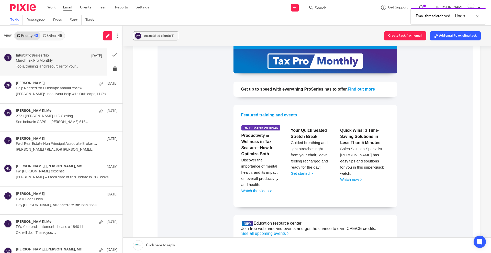
scroll to position [96, 0]
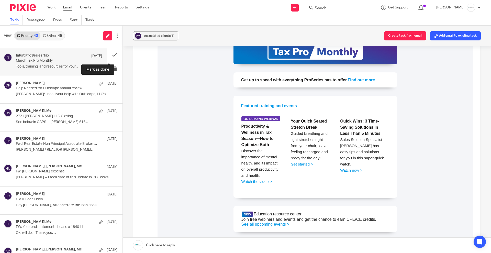
click at [108, 54] on button at bounding box center [114, 55] width 15 height 14
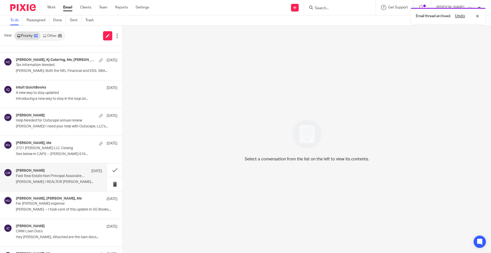
scroll to position [821, 0]
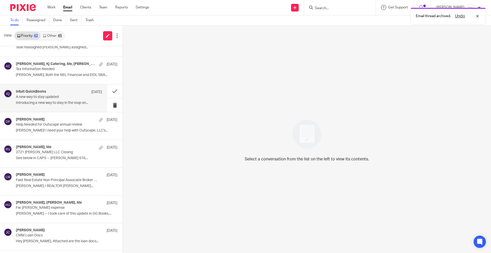
click at [48, 98] on p "A new way to stay updated" at bounding box center [50, 97] width 69 height 4
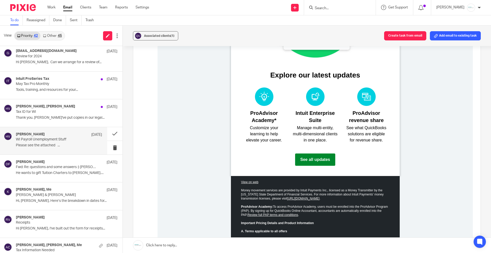
scroll to position [469, 0]
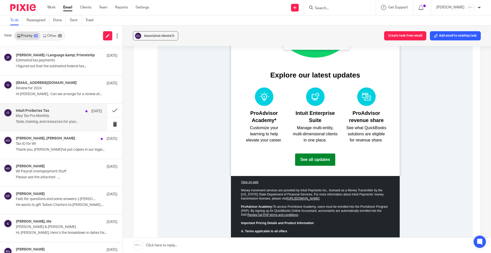
click at [50, 118] on p "May Tax Pro Monthly" at bounding box center [50, 116] width 69 height 4
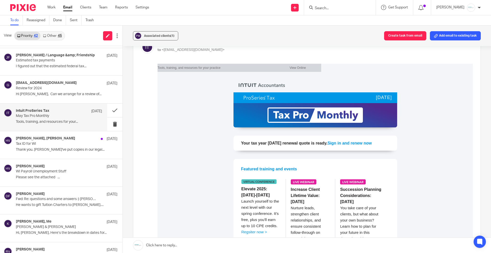
scroll to position [96, 0]
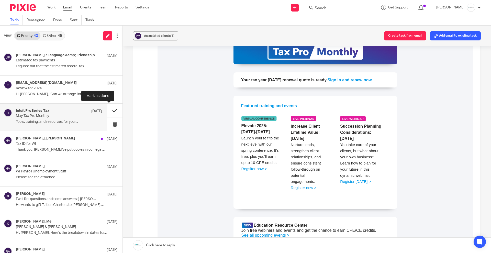
click at [107, 110] on button at bounding box center [114, 111] width 15 height 14
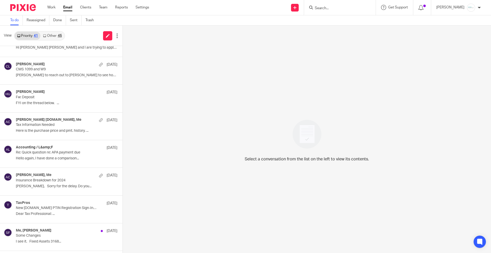
scroll to position [117, 0]
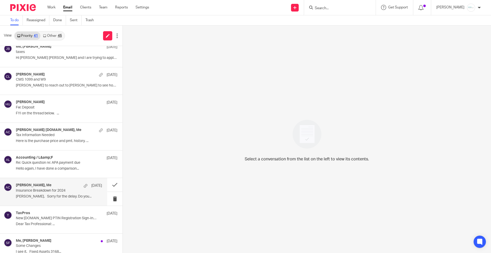
click at [56, 192] on p "Insurance Breakdown for 2024" at bounding box center [50, 191] width 69 height 4
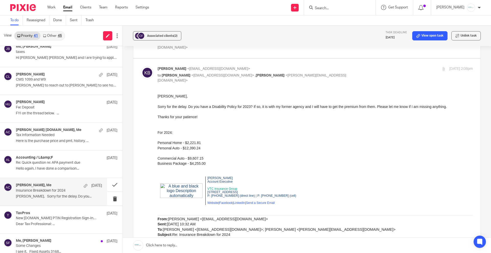
scroll to position [128, 0]
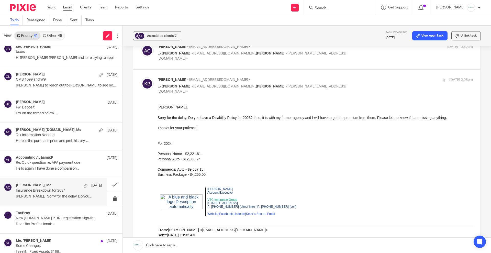
click at [214, 57] on div "Amy Corfixsen <amylcpa@gmail.com> to Kevin Brechting <kbrechting@vtcins.com> , …" at bounding box center [316, 52] width 316 height 17
checkbox input "true"
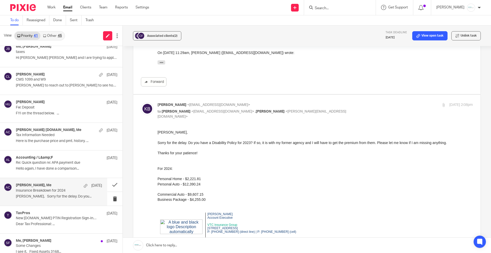
scroll to position [192, 0]
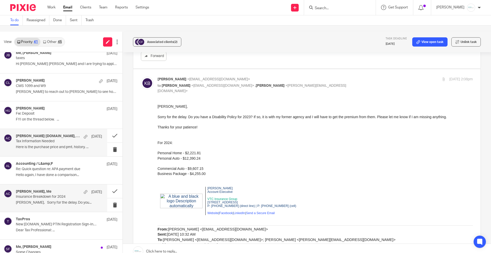
click at [58, 139] on p "Tax Information Needed" at bounding box center [50, 141] width 69 height 4
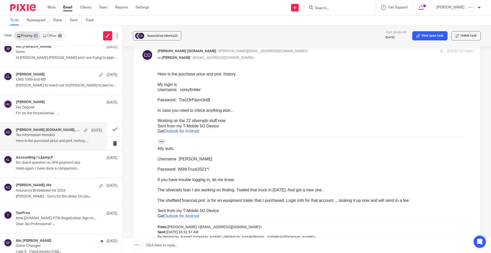
scroll to position [160, 0]
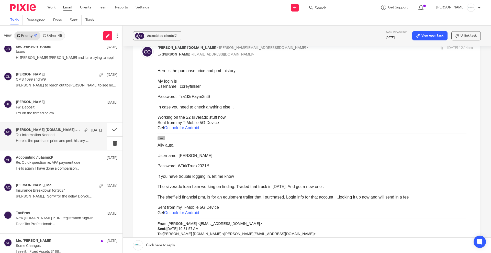
click at [162, 137] on icon "button" at bounding box center [162, 138] width 4 height 4
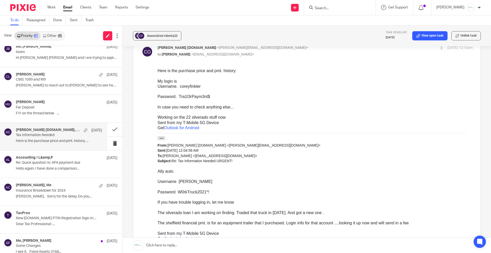
drag, startPoint x: 179, startPoint y: 95, endPoint x: 205, endPoint y: 97, distance: 26.2
click at [214, 95] on div "Password. Tra1l3rPaym3nt$" at bounding box center [316, 96] width 316 height 5
copy div "Tra1l3rPaym3nt$"
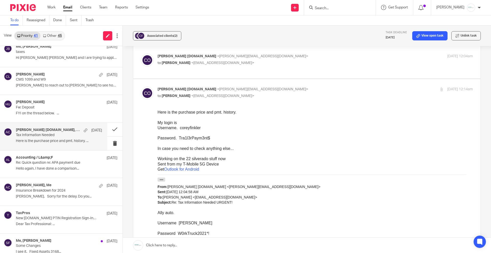
scroll to position [111, 0]
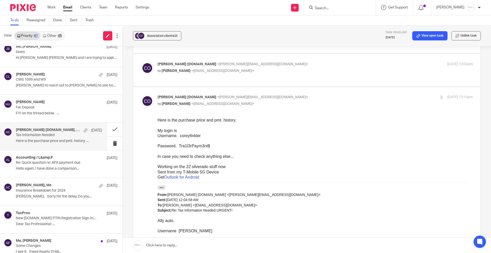
click at [201, 64] on span "corey outsideincdesign.com" at bounding box center [187, 64] width 59 height 4
checkbox input "true"
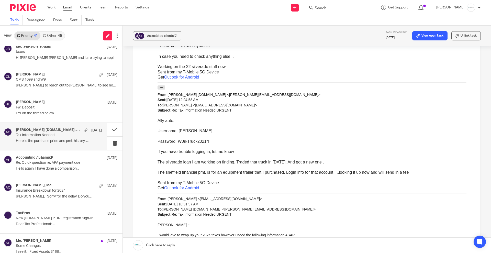
scroll to position [526, 0]
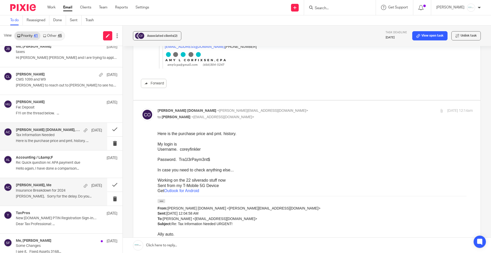
click at [60, 193] on div "Kevin Brechting, Me Jul 15 Insurance Breakdown for 2024 Amy, Sorry for the dela…" at bounding box center [59, 191] width 86 height 17
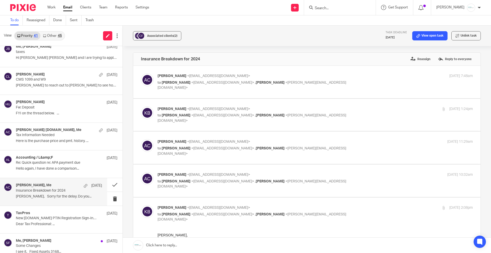
scroll to position [128, 0]
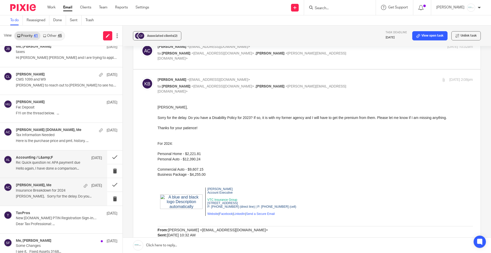
click at [63, 165] on div "Accounting / L&amp;F Jul 15 Re: Quick question re: APA payment due Hello again,…" at bounding box center [59, 164] width 86 height 17
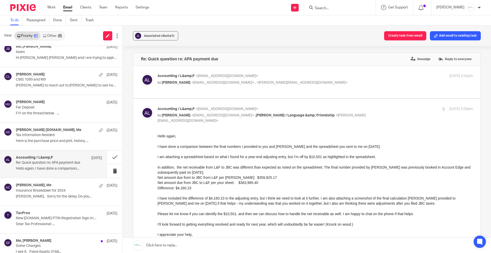
scroll to position [0, 0]
click at [57, 189] on p "Insurance Breakdown for 2024" at bounding box center [50, 191] width 69 height 4
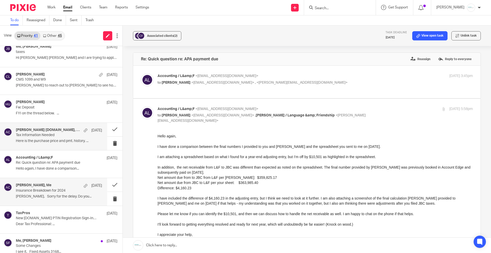
click at [53, 138] on div "corey outsideincdesign.com, Me Jul 16 Tax Information Needed Here is the purcha…" at bounding box center [59, 136] width 86 height 17
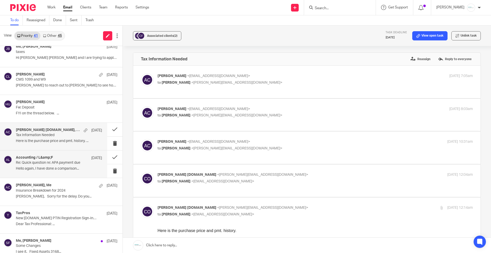
scroll to position [85, 0]
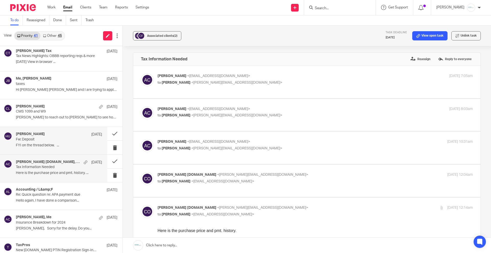
click at [54, 138] on p "Fw: Deposit" at bounding box center [50, 139] width 69 height 4
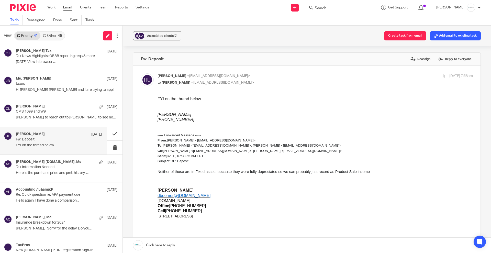
scroll to position [0, 0]
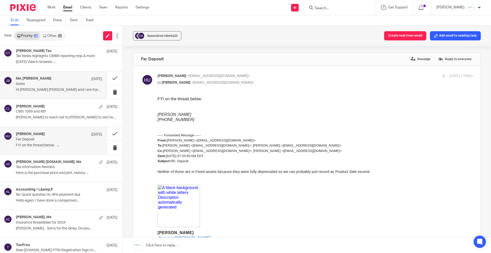
click at [50, 88] on p "Hi Amy Susan and I are trying to apply for a..." at bounding box center [59, 90] width 86 height 4
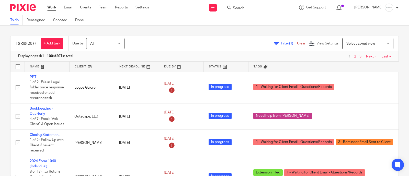
click at [255, 7] on input "Search" at bounding box center [256, 8] width 46 height 5
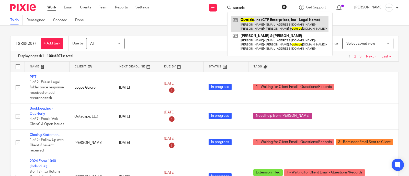
type input "outside"
click at [262, 28] on link at bounding box center [280, 24] width 97 height 16
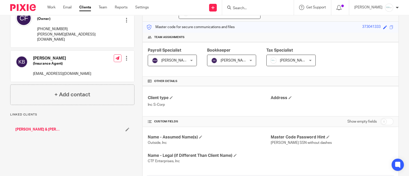
scroll to position [96, 0]
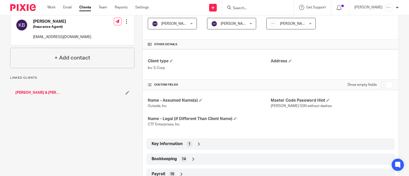
click at [386, 84] on input "checkbox" at bounding box center [387, 84] width 13 height 7
checkbox input "true"
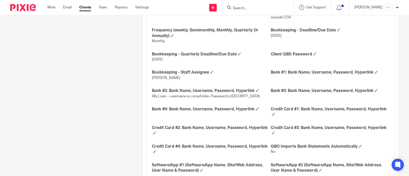
scroll to position [704, 0]
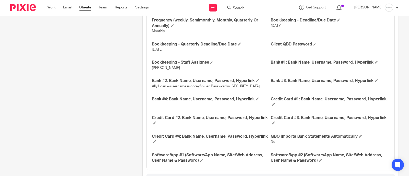
click at [235, 87] on span "Ally Loan -- username is coreyfinkler. Password is [SECURITY_DATA]" at bounding box center [206, 87] width 108 height 4
click at [234, 85] on span "Ally Loan -- username is coreyfinkler. Password is [SECURITY_DATA]" at bounding box center [206, 87] width 108 height 4
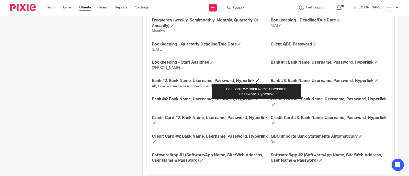
click at [256, 80] on span at bounding box center [257, 80] width 3 height 3
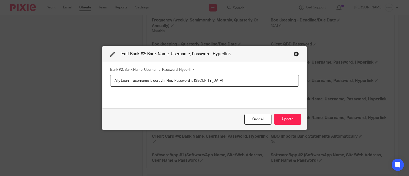
click at [199, 80] on input "Ally Loan -- username is coreyfinkler. Password is Worktruck2021" at bounding box center [204, 81] width 189 height 12
click at [198, 80] on input "Ally Loan -- username is coreyfinkler. Password is Worktruck2021" at bounding box center [204, 81] width 189 height 12
click at [227, 81] on input "Ally Loan -- username is coreyfinkler. Password is W0rktruck2021" at bounding box center [204, 81] width 189 height 12
drag, startPoint x: 196, startPoint y: 81, endPoint x: 202, endPoint y: 82, distance: 5.8
click at [196, 82] on input "Ally Loan -- username is coreyfinkler. Password is W0rktruck2021" at bounding box center [204, 81] width 189 height 12
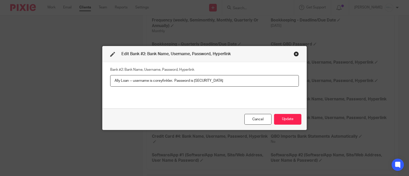
click at [238, 82] on input "Ally Loan -- username is coreyfinkler. Password is Worktruck2021" at bounding box center [204, 81] width 189 height 12
drag, startPoint x: 150, startPoint y: 82, endPoint x: 133, endPoint y: 81, distance: 16.9
click at [133, 81] on input "Ally Loan -- username is coreyfinkler. Password is Worktruck2021 or W0rkTruck20…" at bounding box center [204, 81] width 189 height 12
drag, startPoint x: 159, startPoint y: 82, endPoint x: 178, endPoint y: 82, distance: 18.9
click at [178, 82] on input "Ally Loan -- u/n: coreyfinkler. Password is Worktruck2021 or W0rkTruck2021*!" at bounding box center [204, 81] width 189 height 12
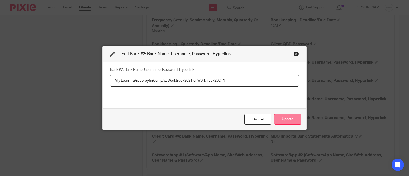
type input "Ally Loan -- u/n: coreyfinkler p/w: Worktruck2021 or W0rkTruck2021*!"
click at [286, 118] on button "Update" at bounding box center [287, 119] width 27 height 11
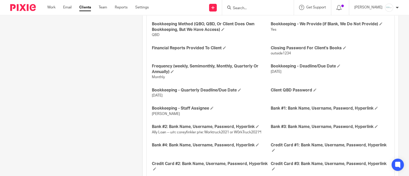
scroll to position [672, 0]
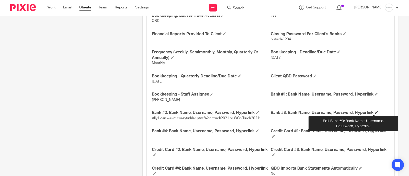
click at [375, 111] on span at bounding box center [376, 112] width 3 height 3
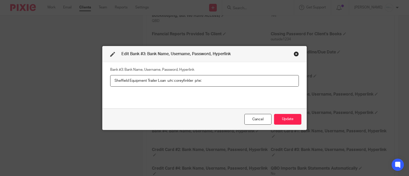
click at [219, 81] on input "Sheffield Equipment Trailer Loan u/n: coreyfinkler p/w:" at bounding box center [204, 81] width 189 height 12
paste input "Tra1l3rPaym3nt$"
type input "Sheffield Equipment Trailer Loan u/n: coreyfinkler p/w: Tra1l3rPaym3nt$"
click at [283, 116] on button "Update" at bounding box center [287, 119] width 27 height 11
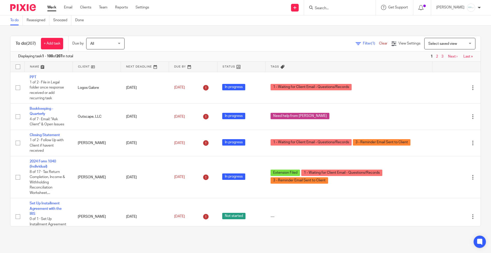
click at [339, 7] on input "Search" at bounding box center [338, 8] width 46 height 5
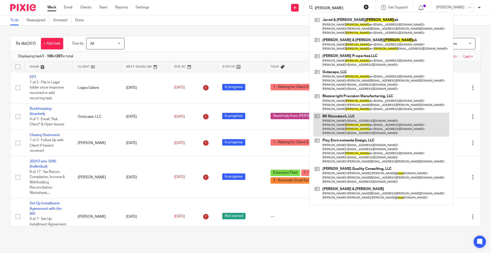
type input "[PERSON_NAME]"
click at [365, 124] on link at bounding box center [381, 125] width 136 height 24
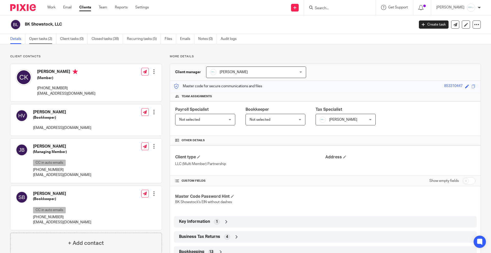
click at [39, 39] on link "Open tasks (2)" at bounding box center [42, 39] width 27 height 10
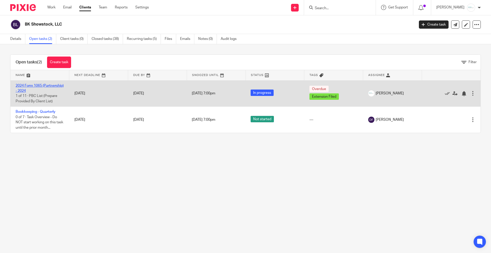
click at [34, 91] on link "2024 Form 1065 (Partnership) - 2024" at bounding box center [40, 88] width 48 height 9
